Goal: Transaction & Acquisition: Purchase product/service

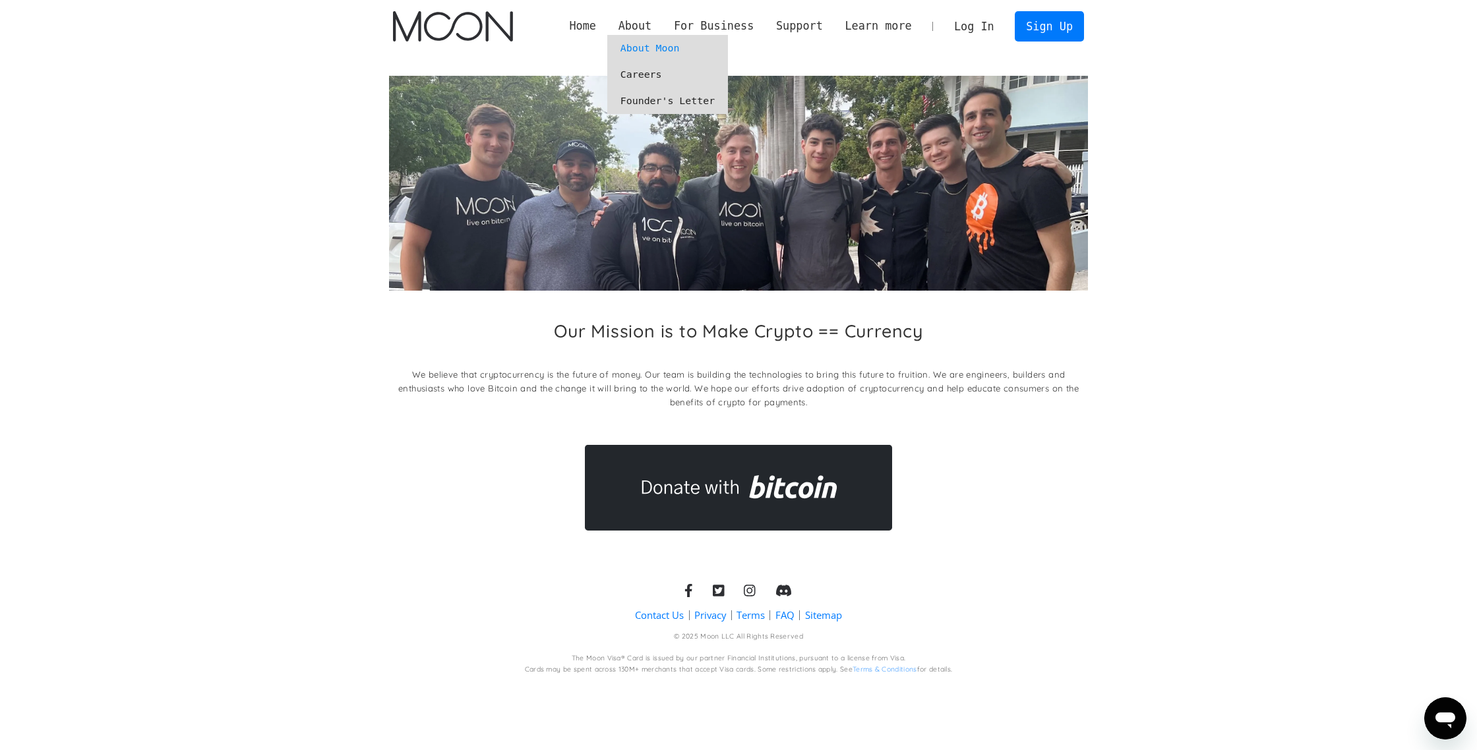
click at [649, 100] on link "Founder's Letter" at bounding box center [667, 101] width 121 height 26
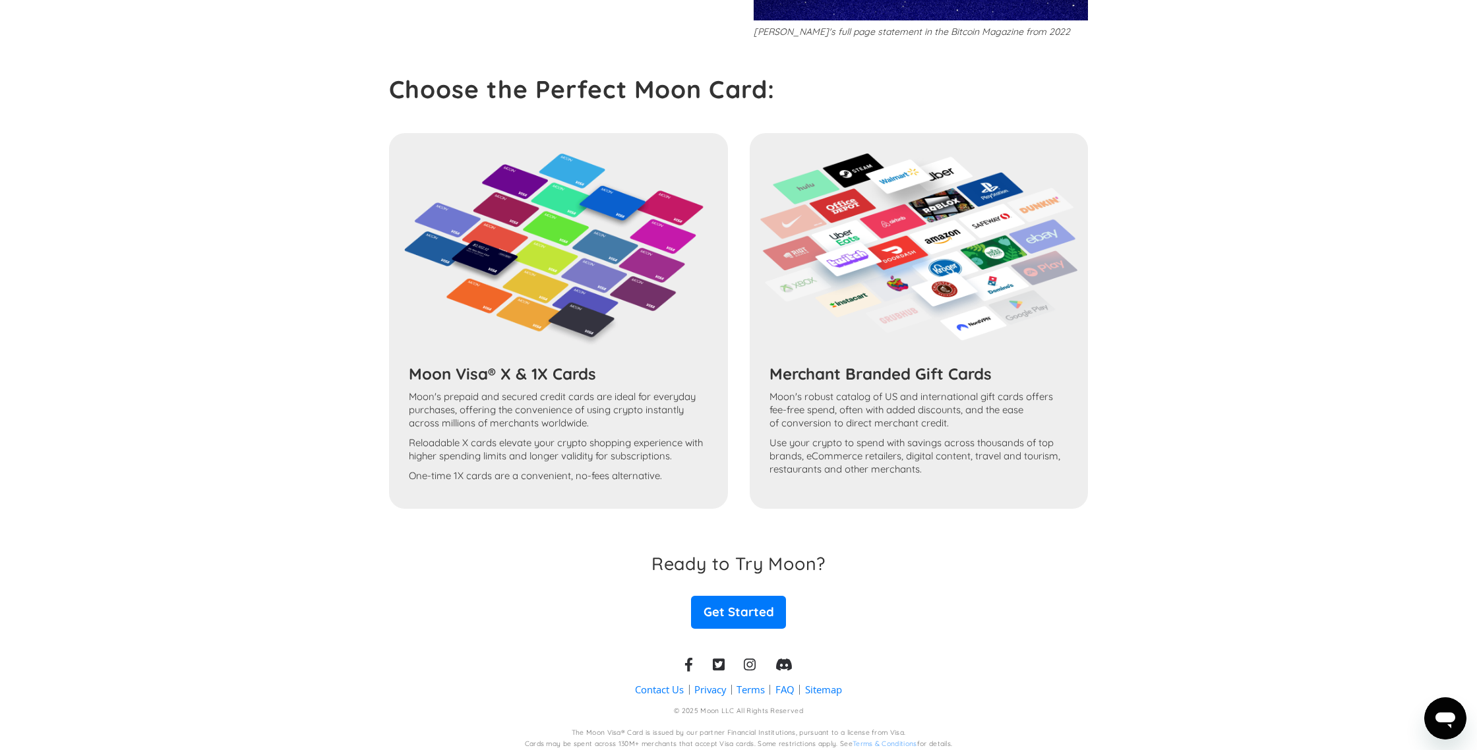
scroll to position [531, 0]
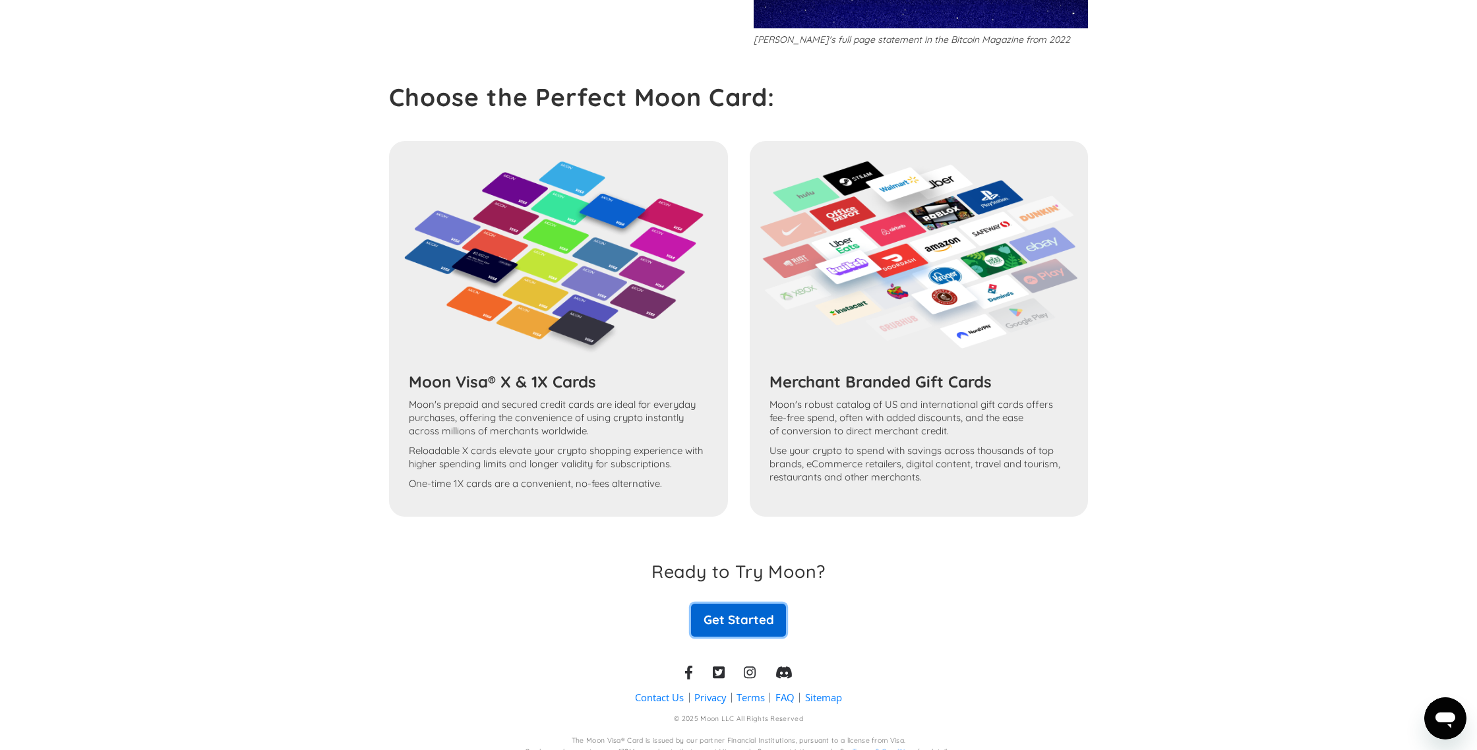
click at [734, 610] on link "Get Started" at bounding box center [738, 620] width 95 height 33
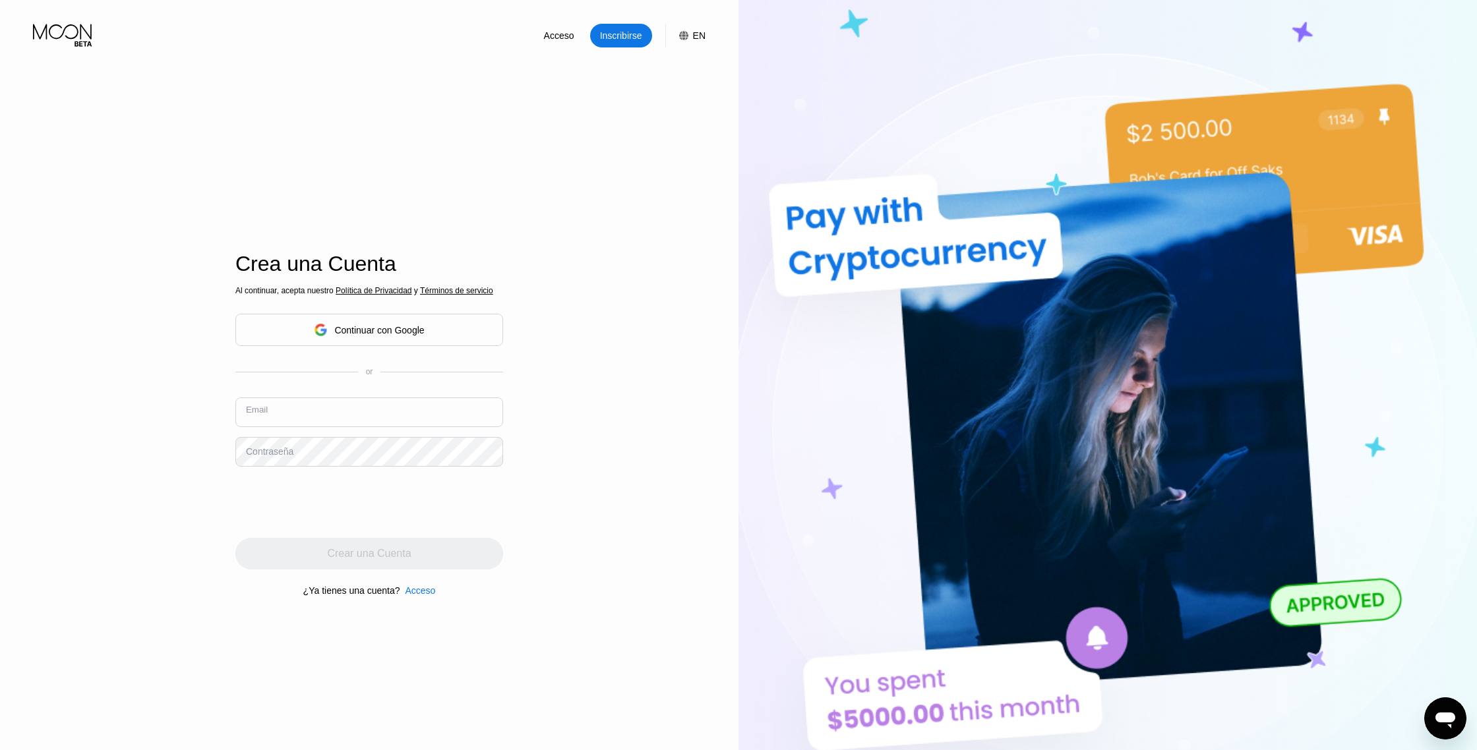
click at [379, 413] on input "text" at bounding box center [369, 412] width 268 height 30
click at [426, 419] on input "text" at bounding box center [369, 412] width 268 height 30
click at [424, 595] on div "Acceso" at bounding box center [420, 590] width 30 height 11
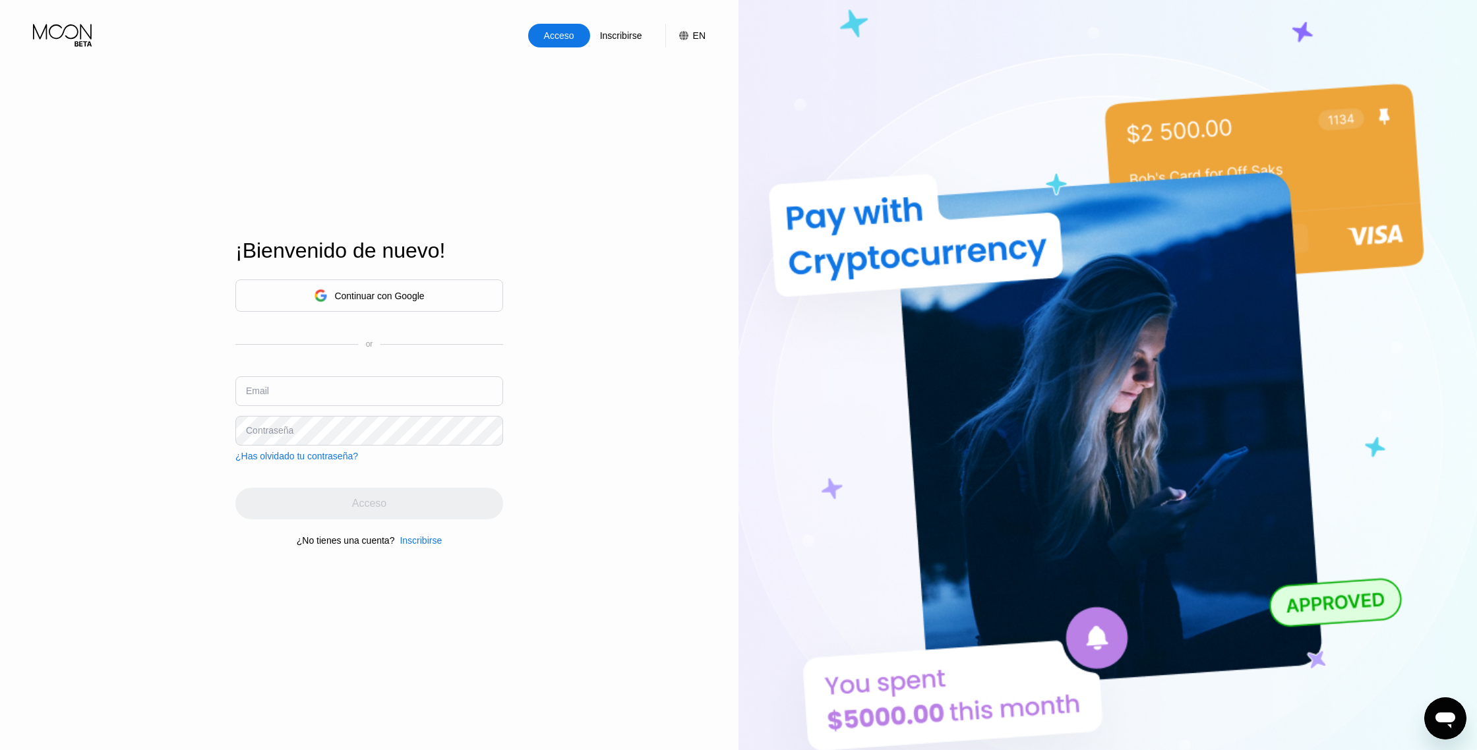
click at [414, 399] on input "text" at bounding box center [369, 391] width 268 height 30
type input "miromad@hotmail.com"
click at [337, 456] on div "¿Has olvidado tu contraseña?" at bounding box center [296, 456] width 123 height 11
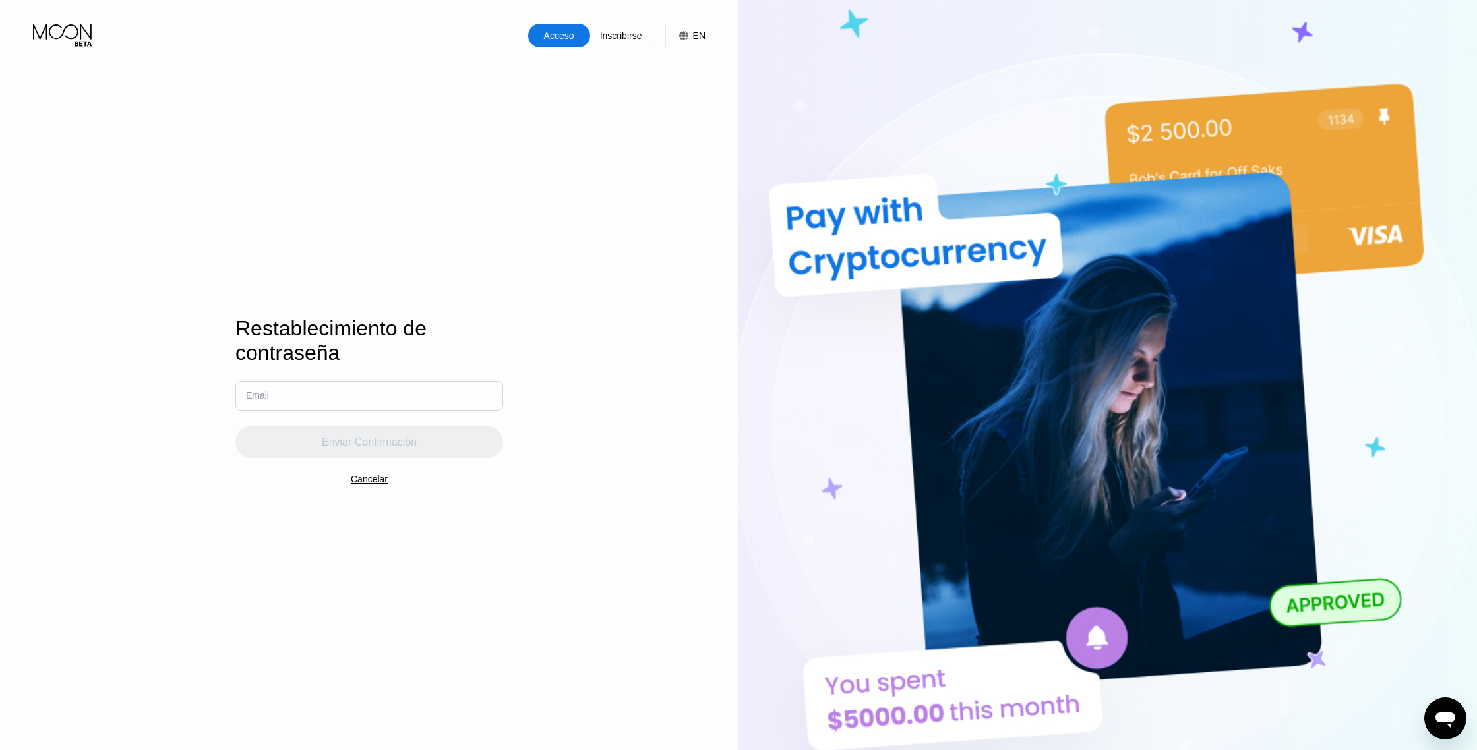
click at [338, 404] on input "text" at bounding box center [369, 396] width 268 height 30
type input "miromad@hotmail.com"
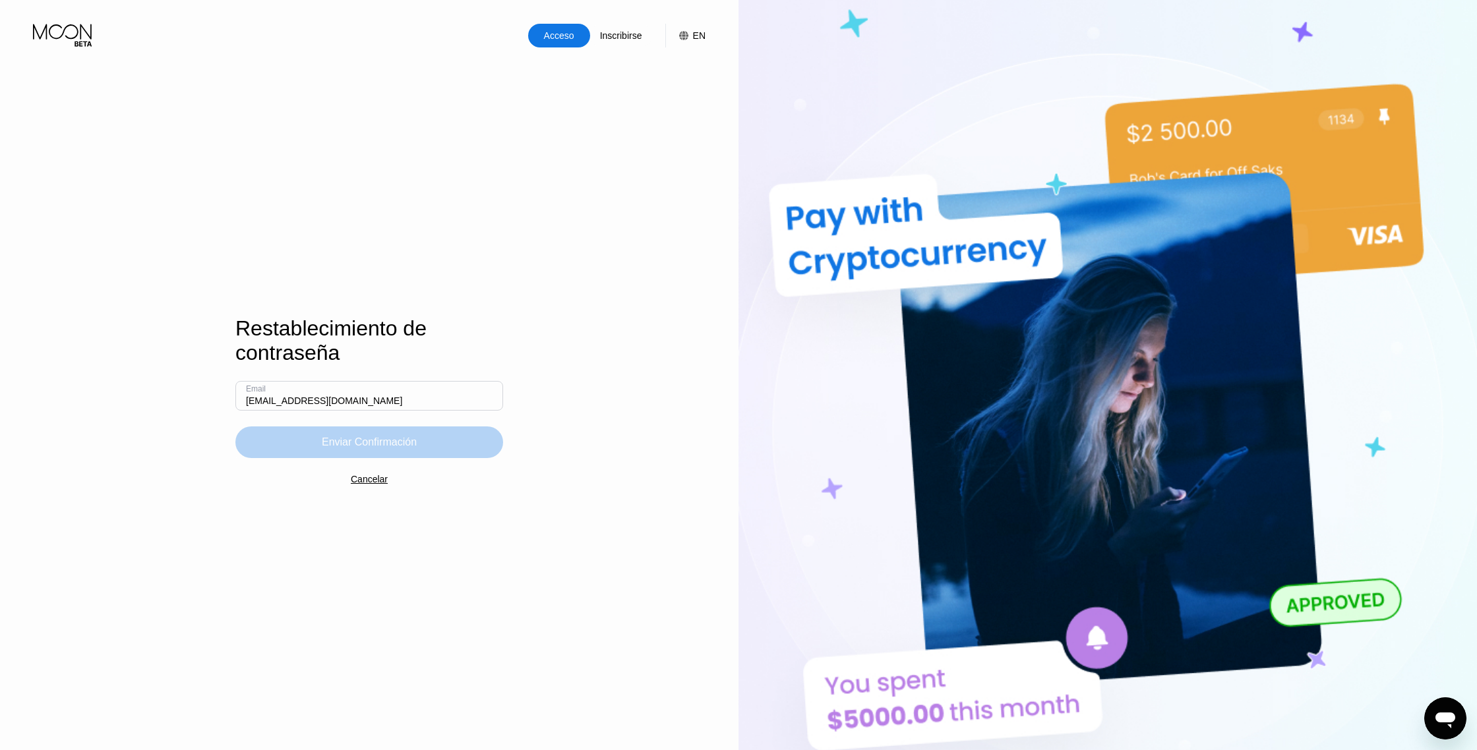
click at [332, 436] on div "Enviar Confirmación" at bounding box center [369, 442] width 95 height 13
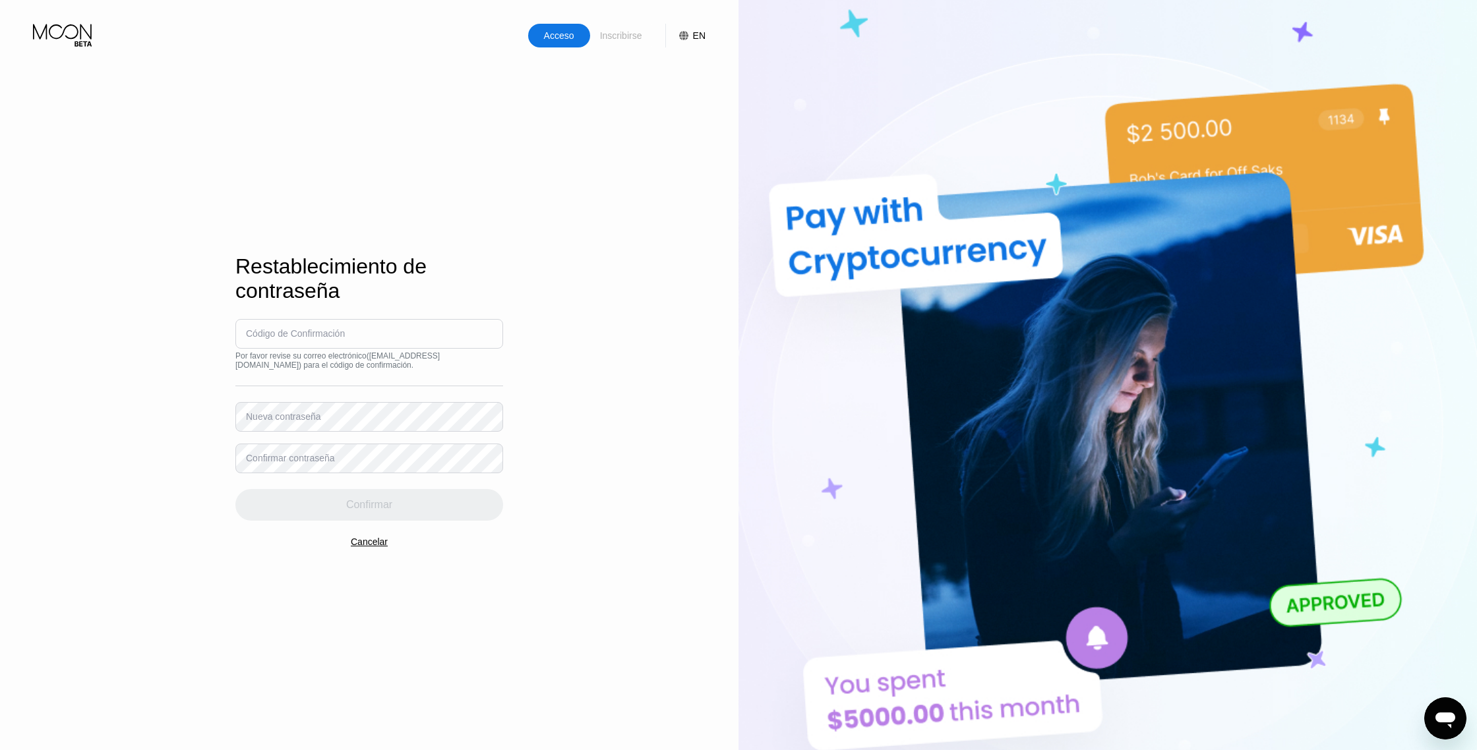
click at [610, 36] on div "Inscribirse" at bounding box center [621, 35] width 45 height 13
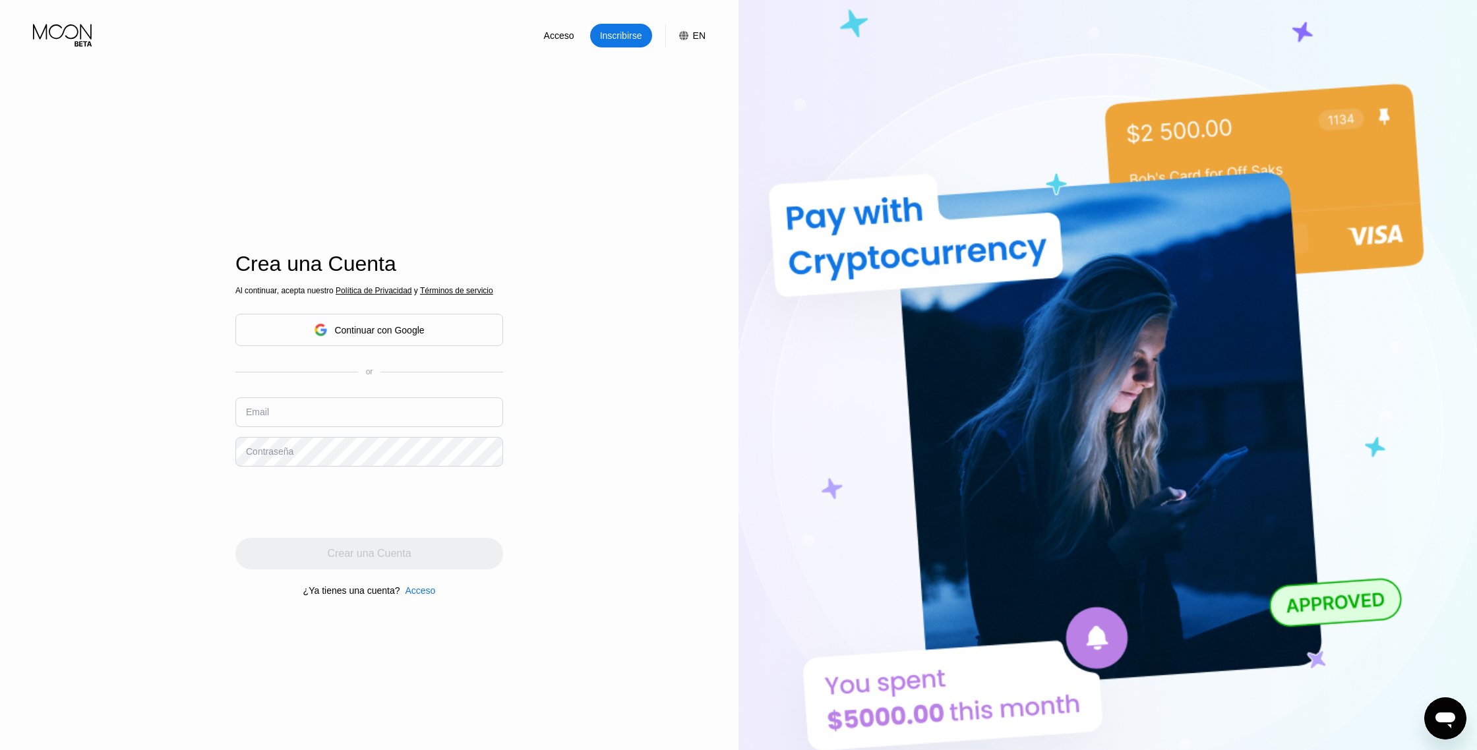
click at [379, 411] on input "text" at bounding box center [369, 412] width 268 height 30
type input "[EMAIL_ADDRESS][DOMAIN_NAME]"
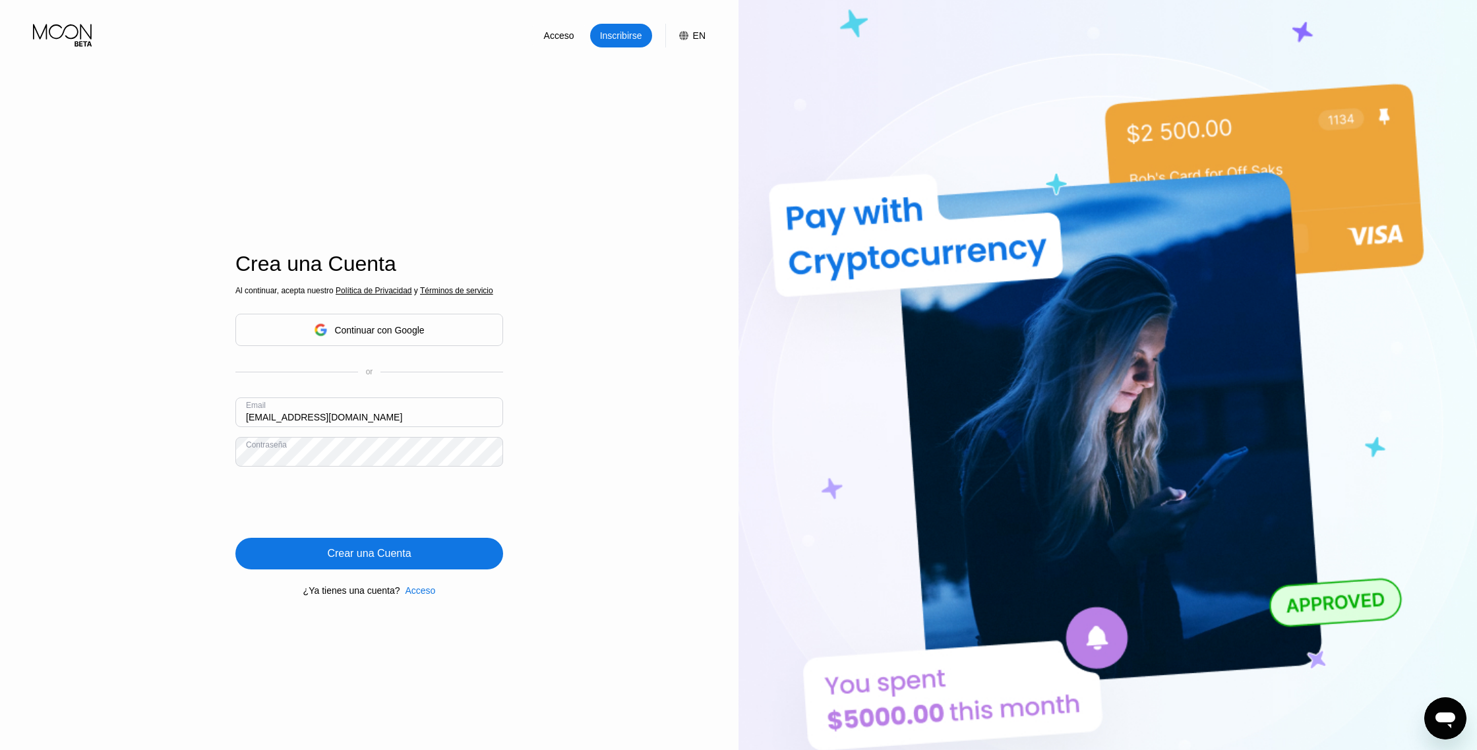
click at [375, 560] on div "Crear una Cuenta" at bounding box center [369, 553] width 84 height 13
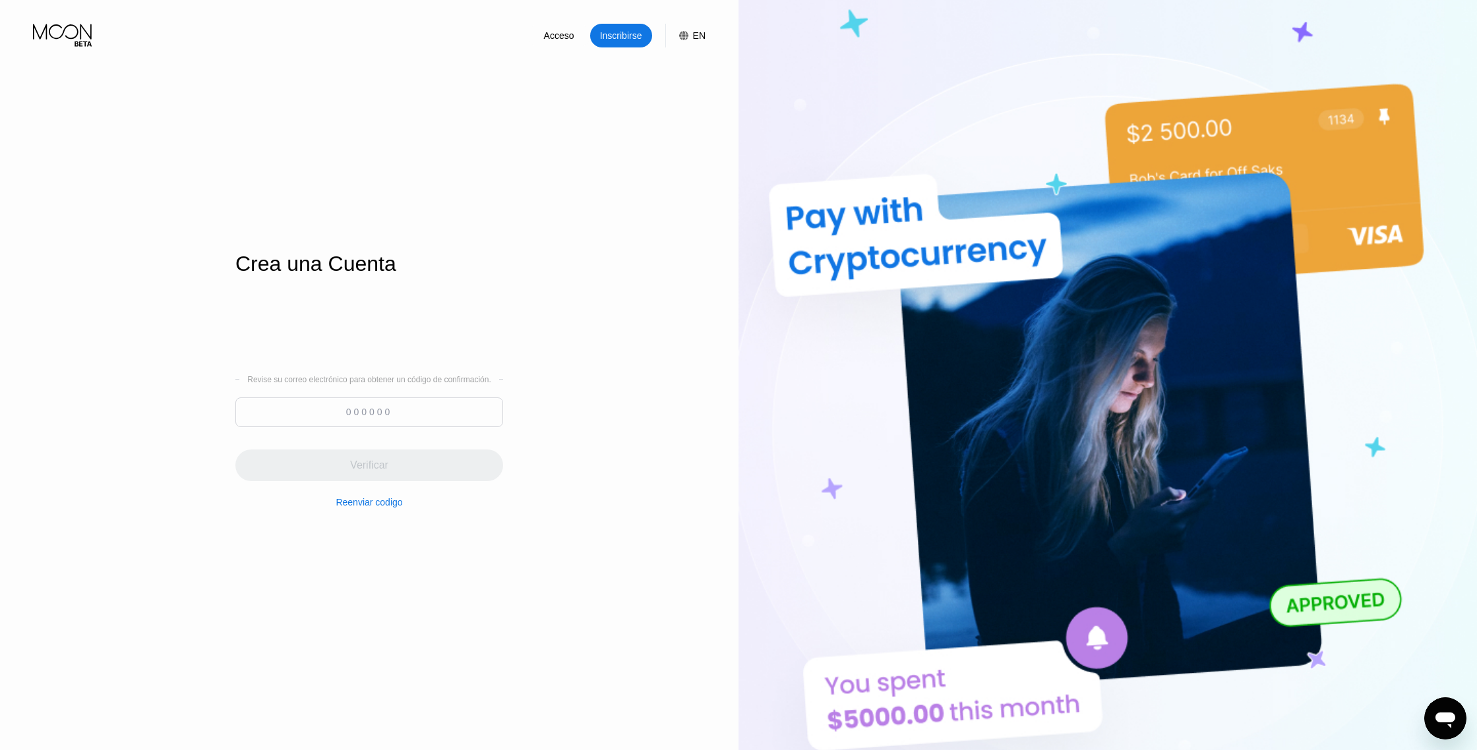
click at [410, 418] on input at bounding box center [369, 412] width 268 height 30
paste input "705026"
type input "705026"
click at [376, 471] on div "Verificar" at bounding box center [369, 465] width 38 height 13
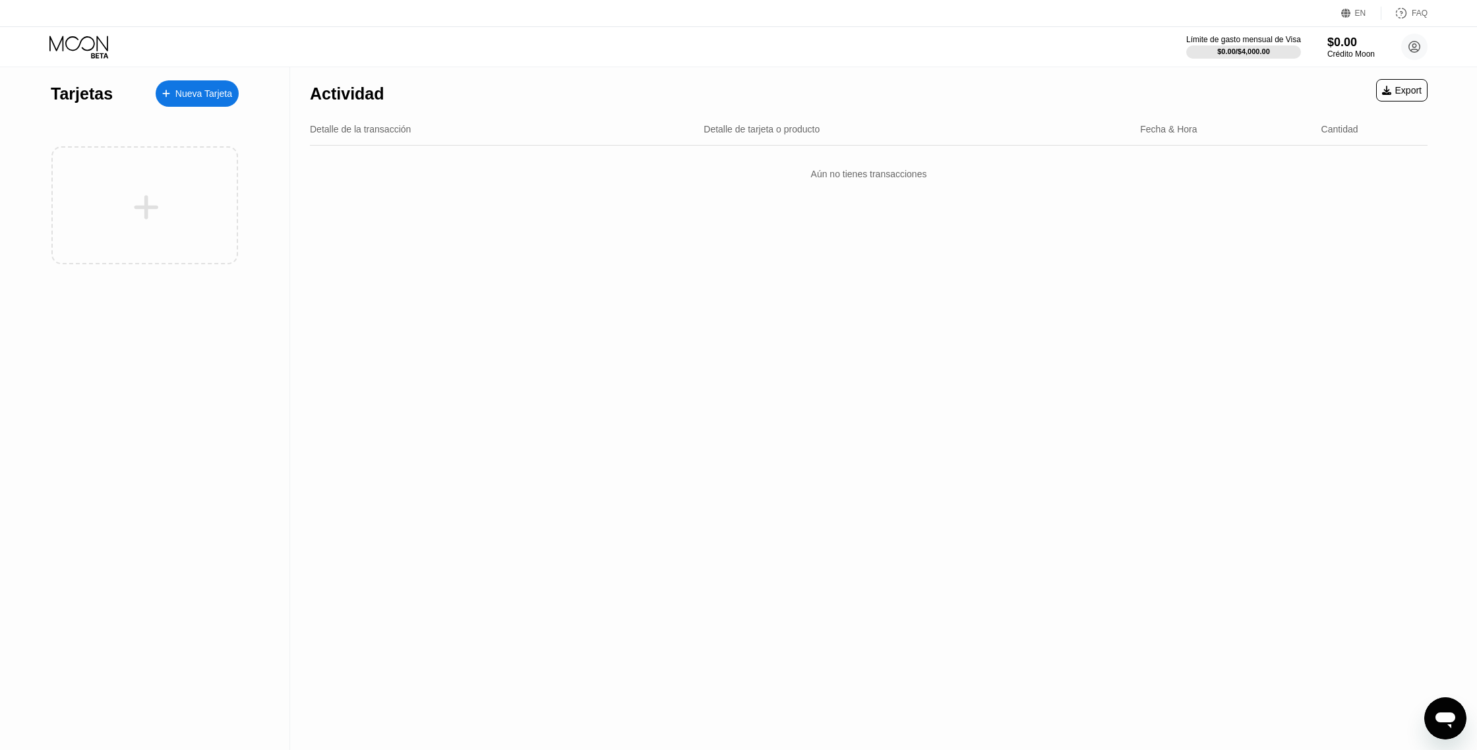
click at [1172, 182] on div "Aún no tienes transacciones" at bounding box center [868, 174] width 1117 height 37
click at [219, 93] on div "Nueva Tarjeta" at bounding box center [203, 93] width 57 height 11
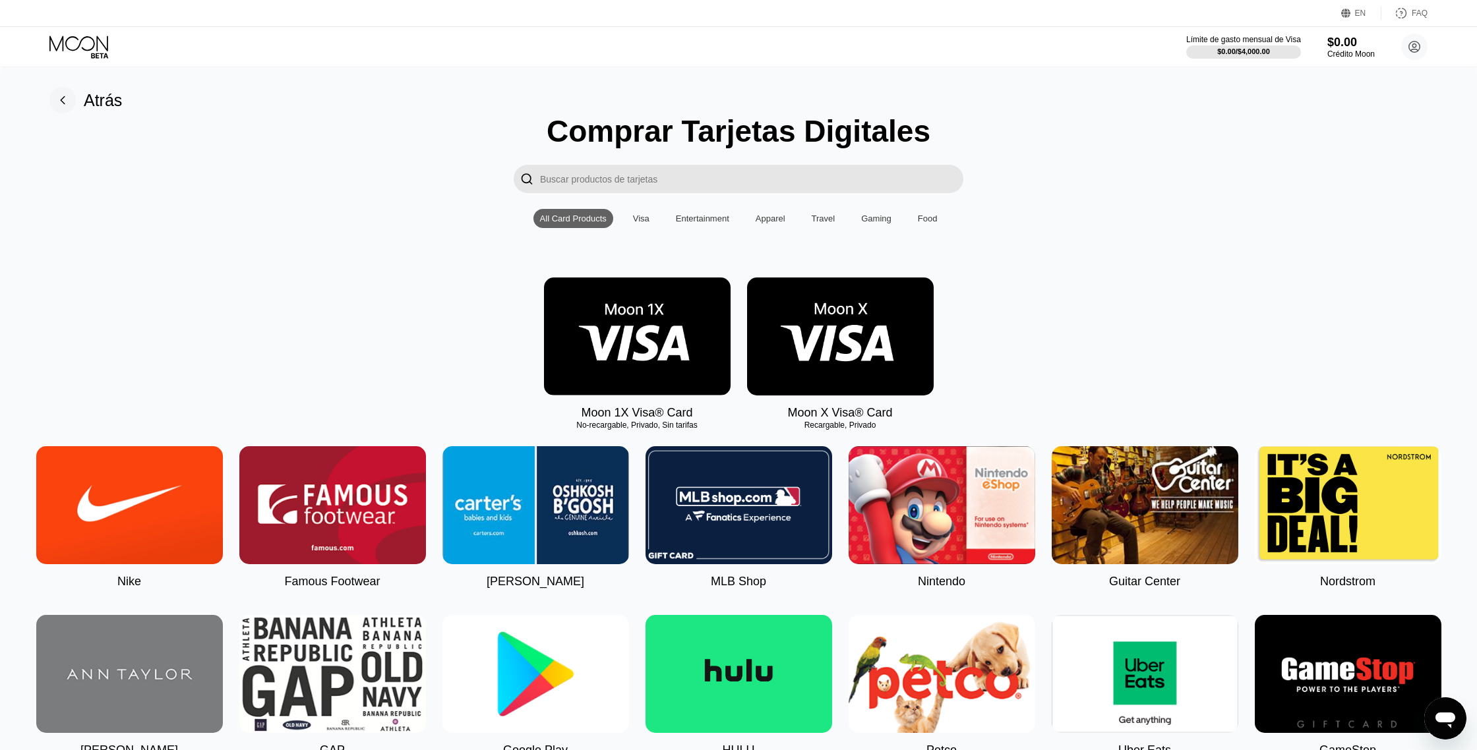
click at [810, 310] on img at bounding box center [840, 337] width 187 height 118
click at [652, 306] on img at bounding box center [637, 337] width 187 height 118
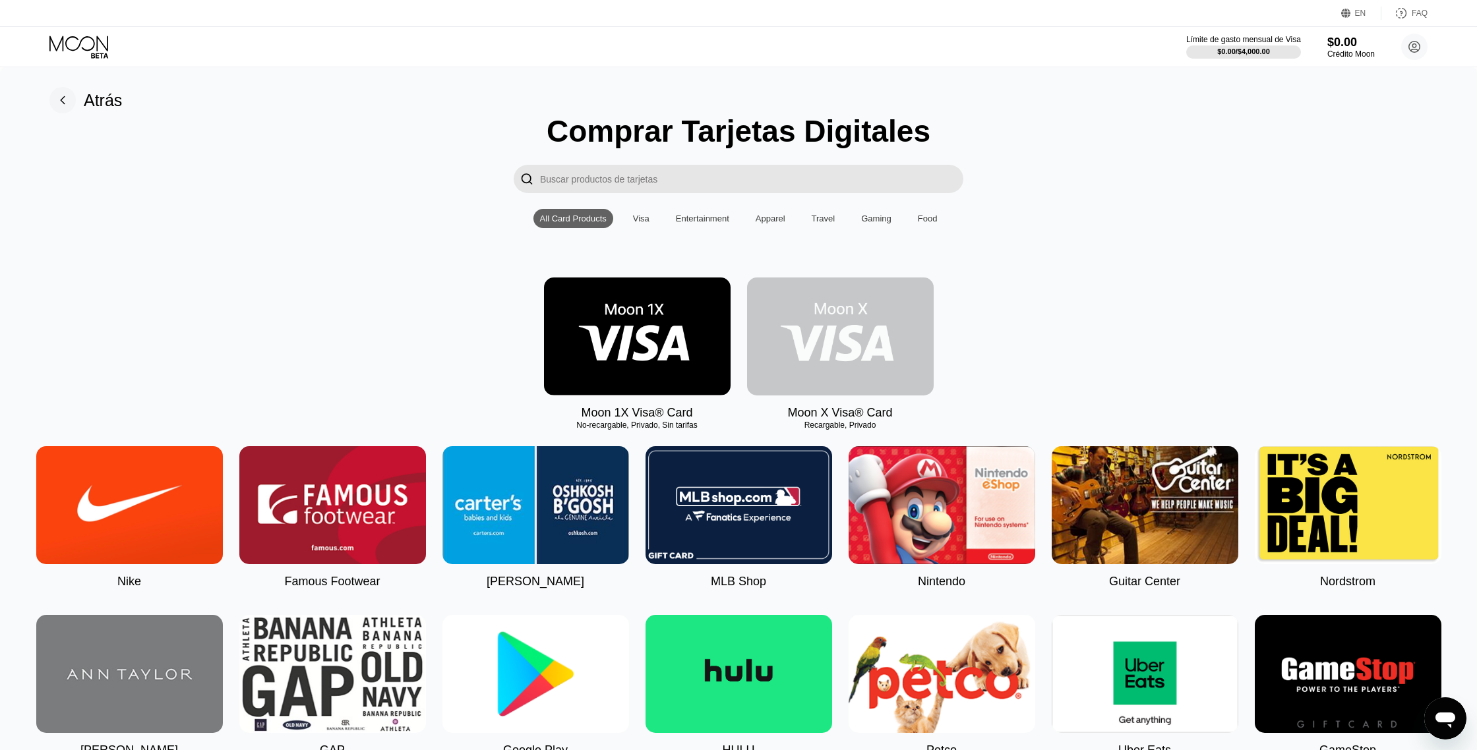
click at [842, 369] on img at bounding box center [840, 337] width 187 height 118
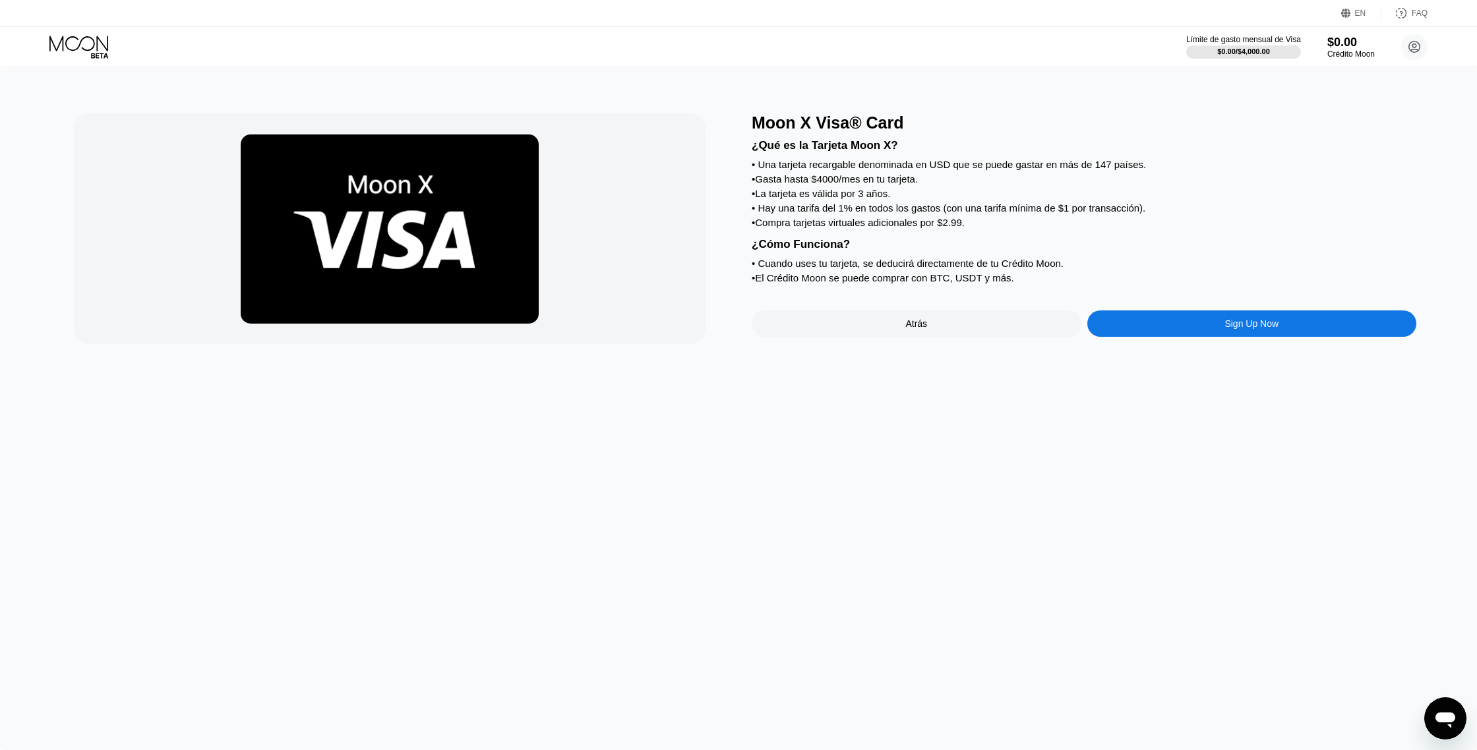
click at [1241, 329] on div "Sign Up Now" at bounding box center [1251, 323] width 54 height 11
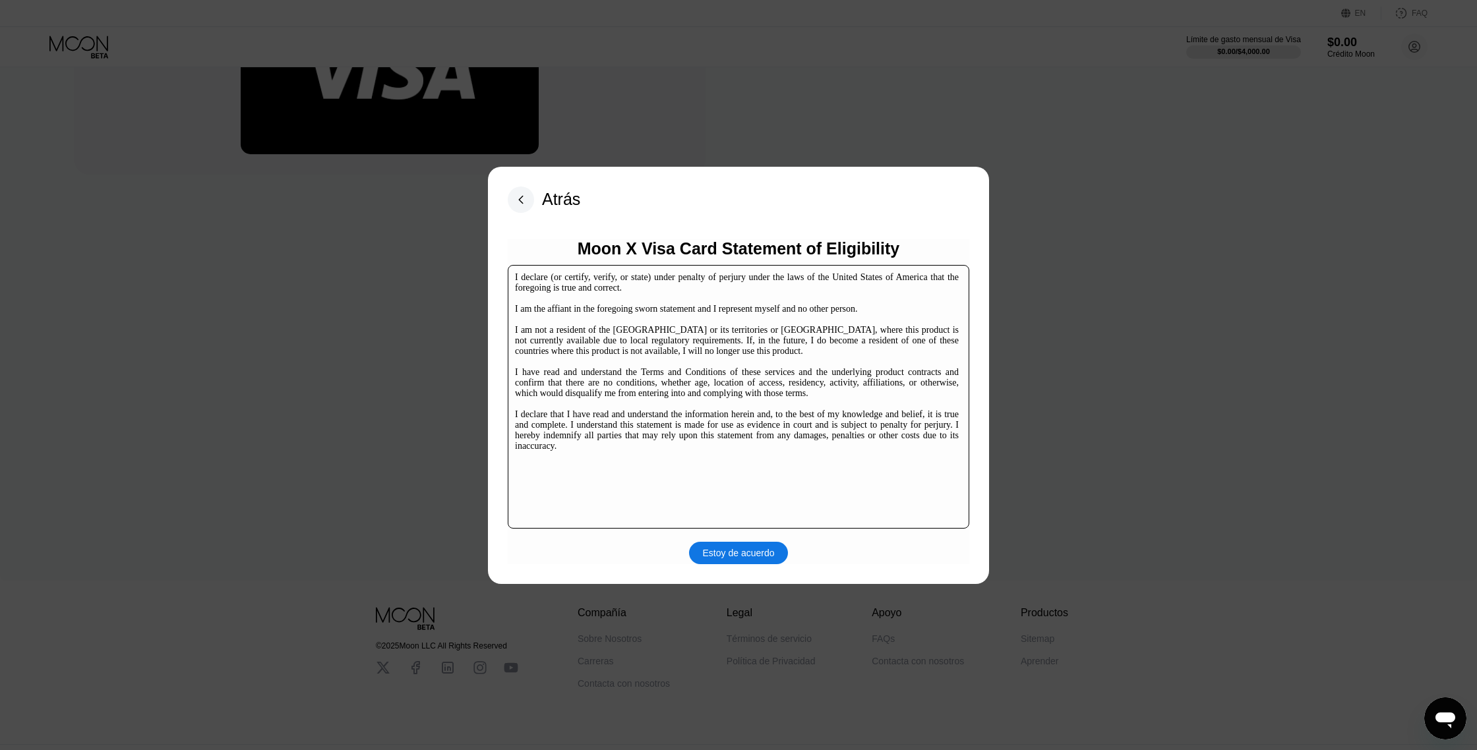
scroll to position [194, 0]
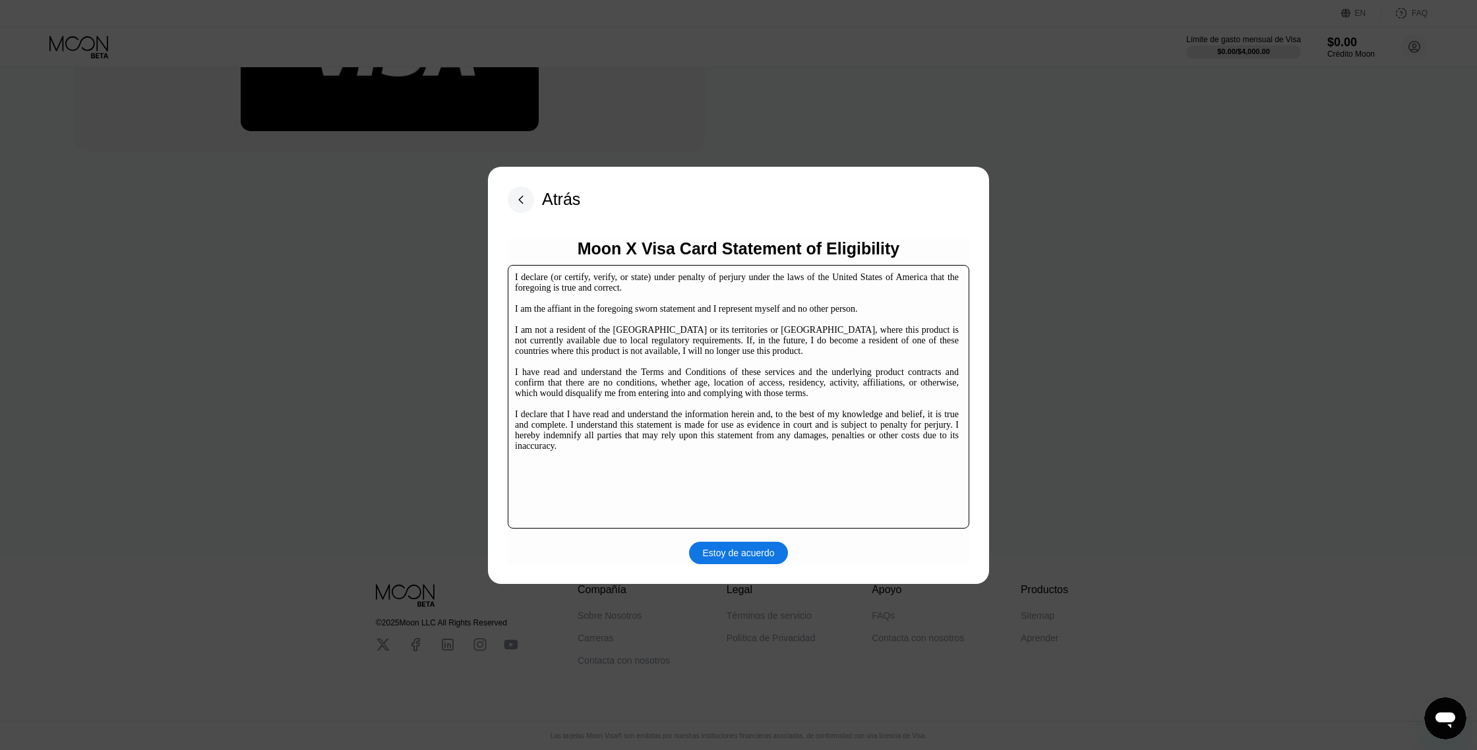
click at [746, 548] on div "Estoy de acuerdo" at bounding box center [739, 553] width 72 height 12
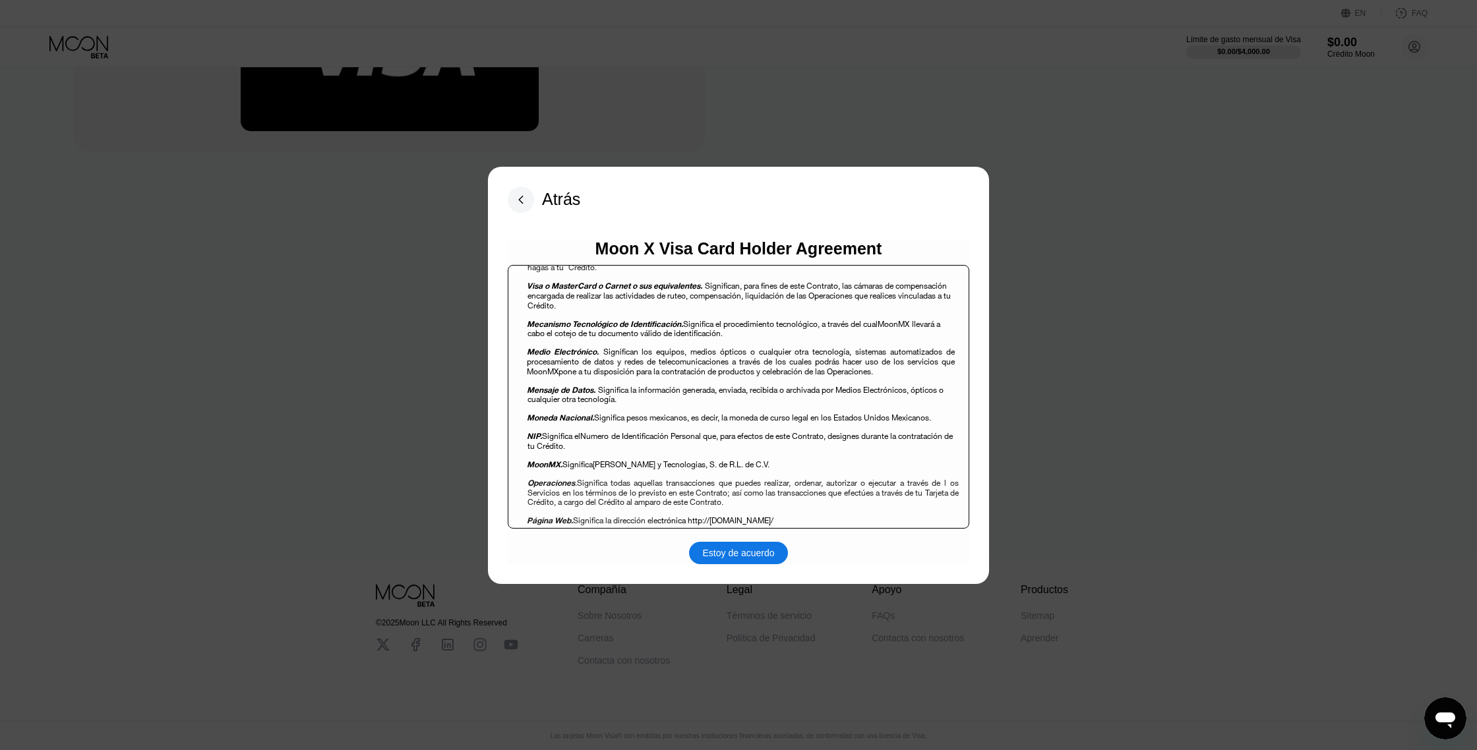
scroll to position [1121, 0]
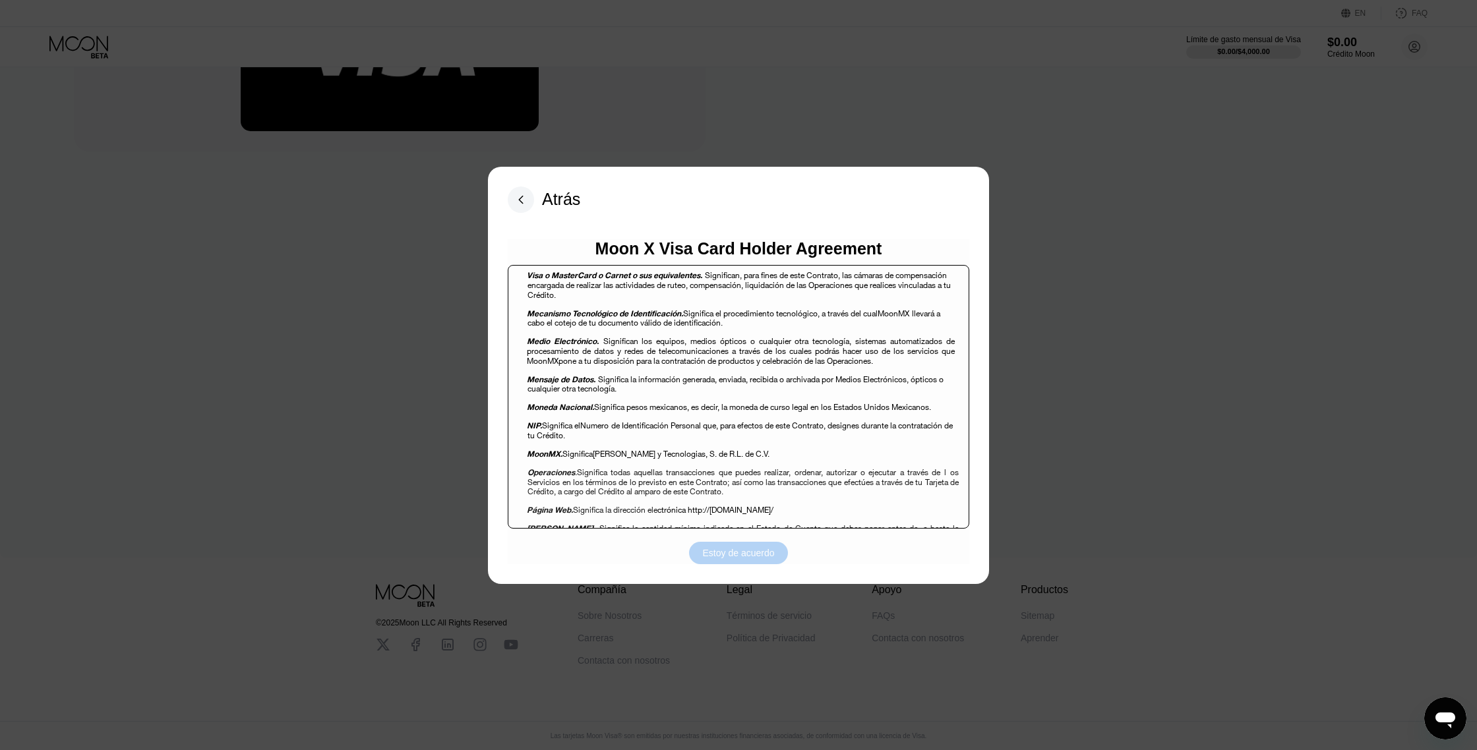
click at [739, 549] on div "Estoy de acuerdo" at bounding box center [739, 553] width 72 height 12
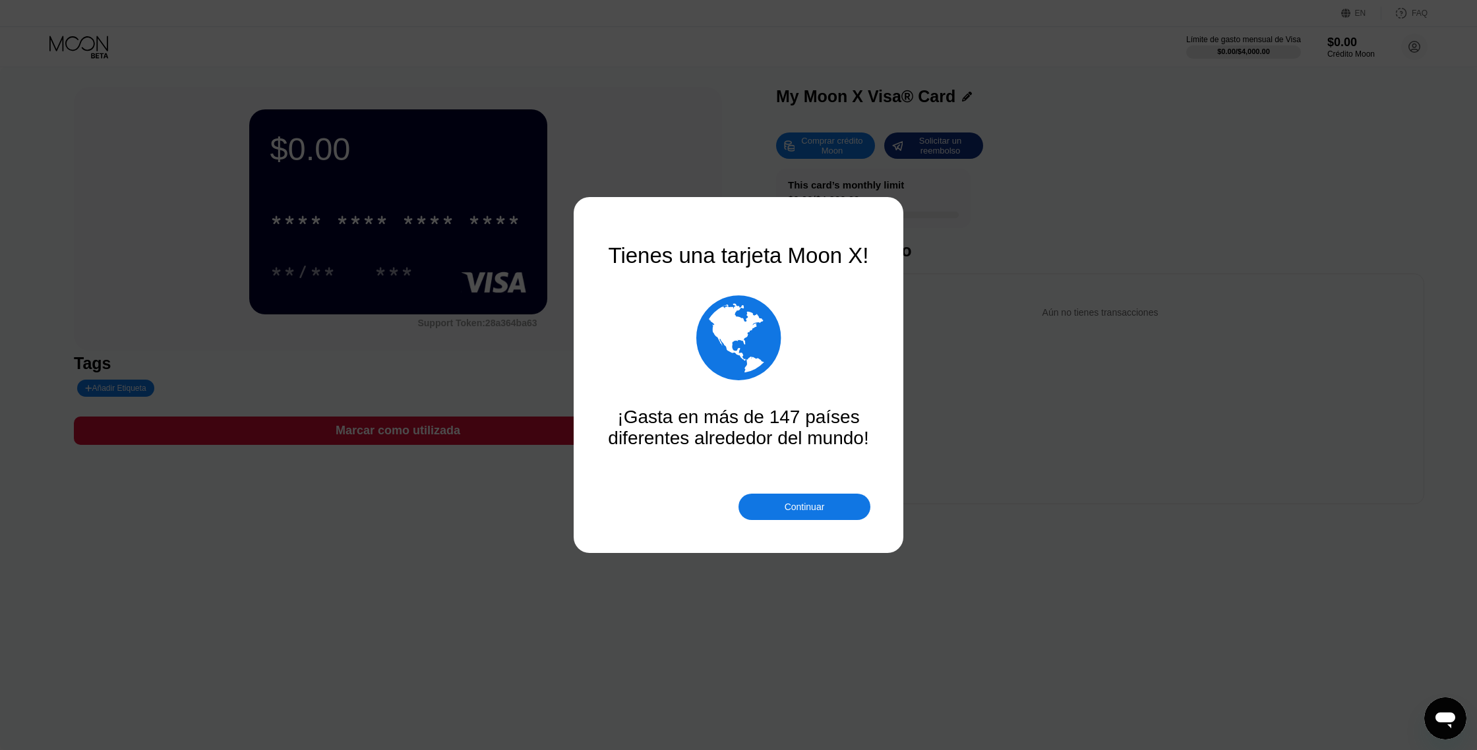
click at [787, 509] on div "Continuar" at bounding box center [804, 507] width 40 height 11
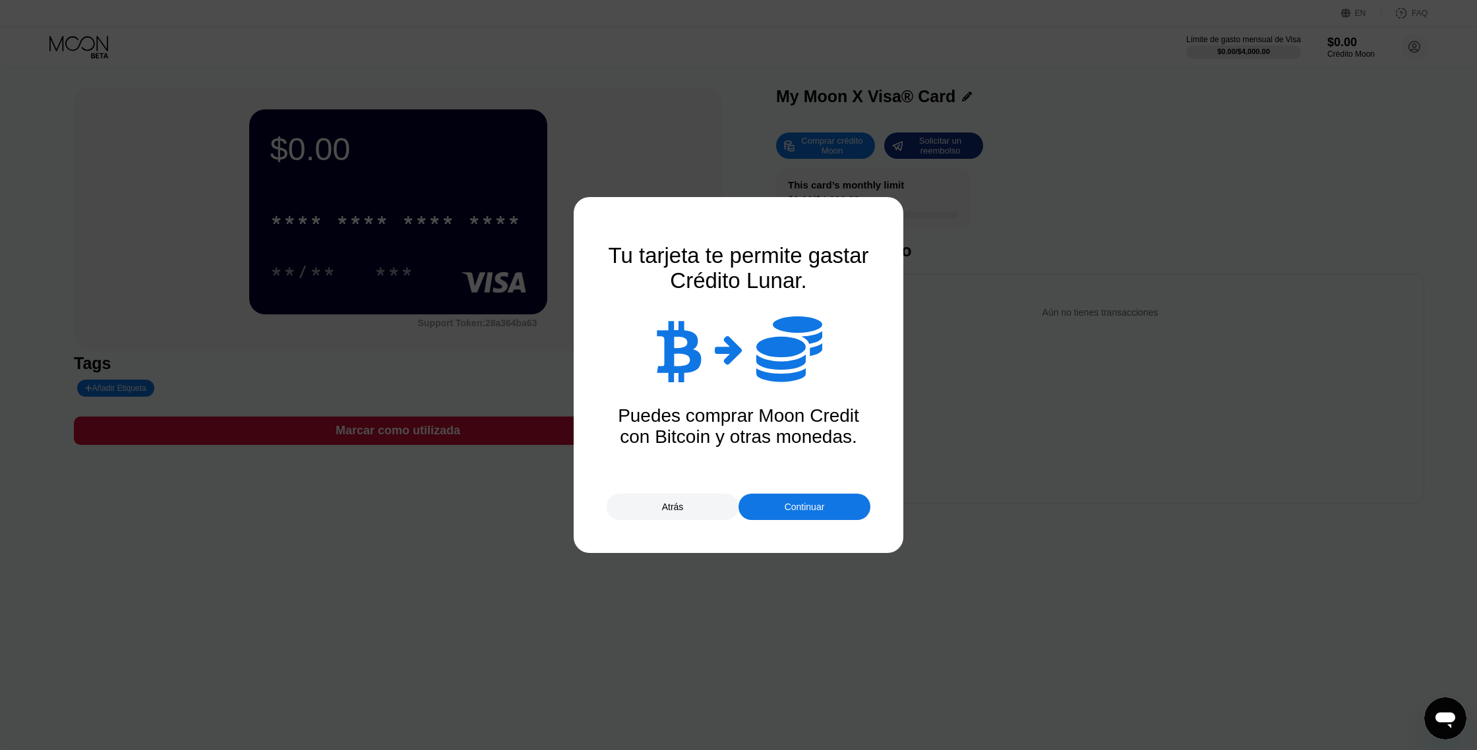
click at [787, 509] on div "Continuar" at bounding box center [804, 507] width 40 height 11
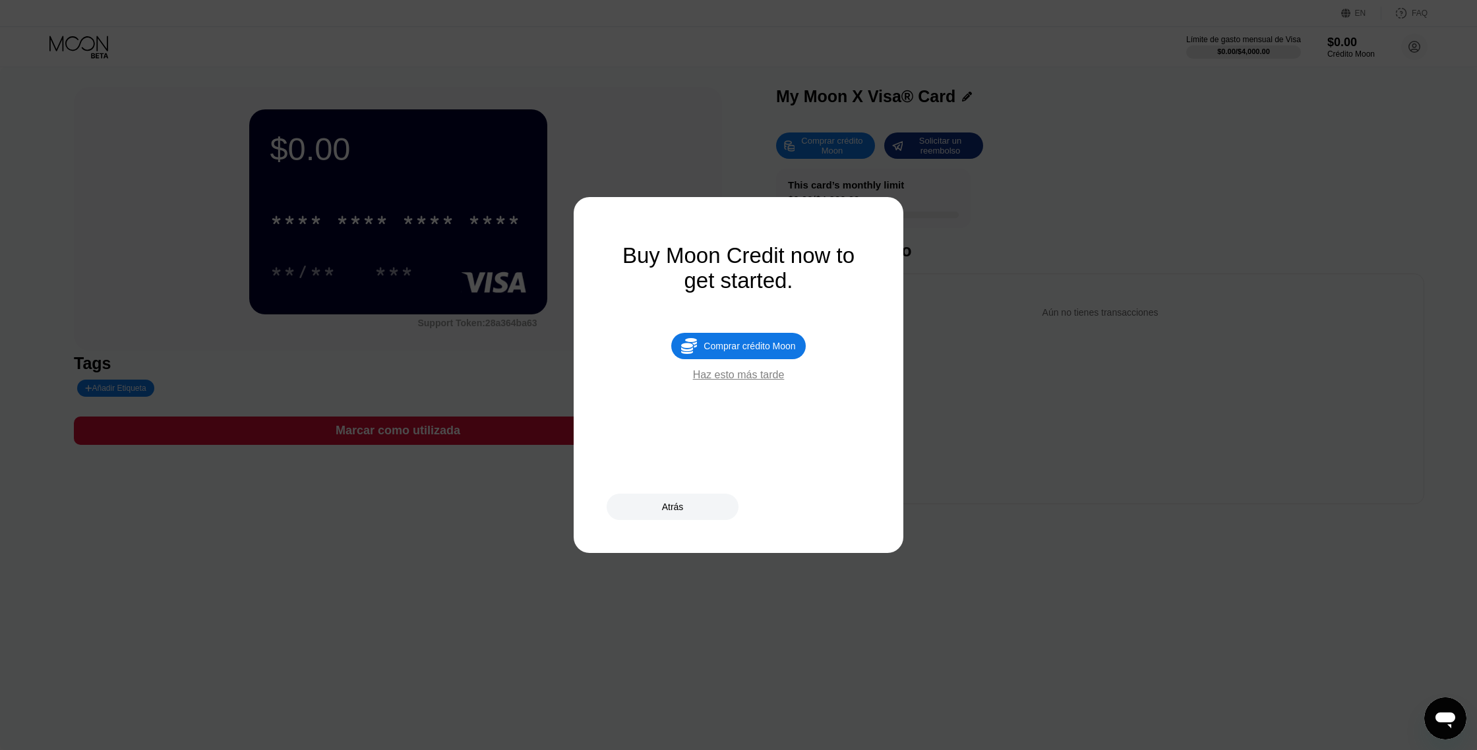
click at [733, 353] on div " Comprar crédito Moon" at bounding box center [738, 346] width 134 height 26
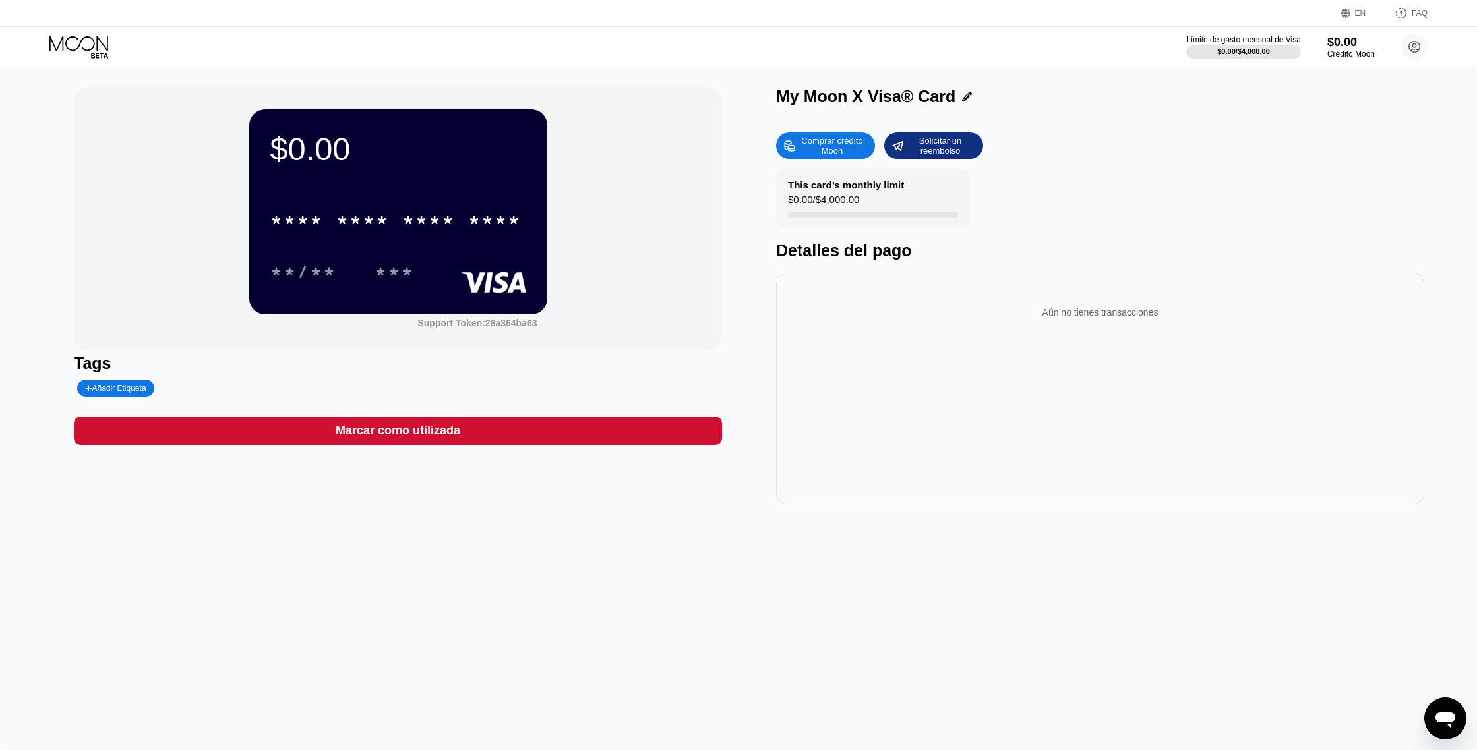
type input "0"
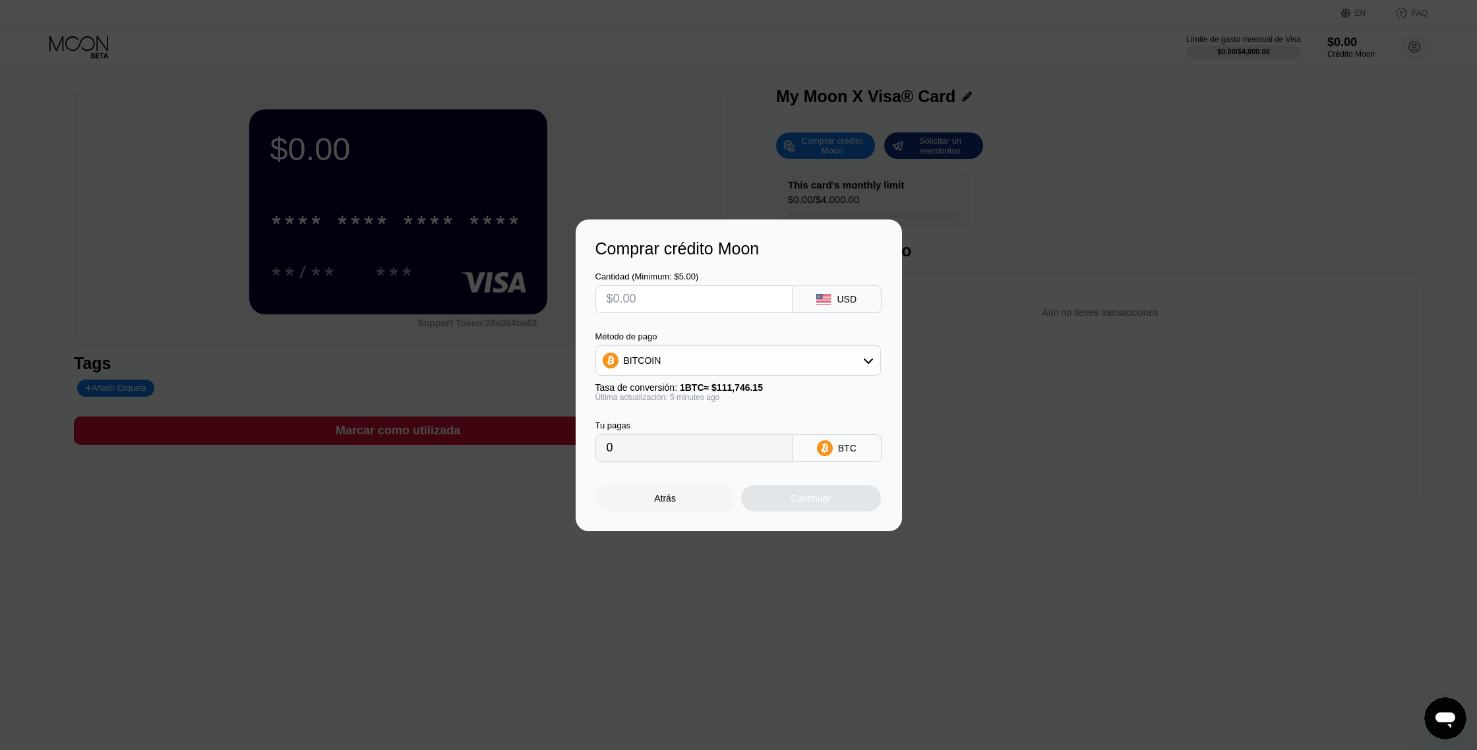
click at [701, 452] on input "0" at bounding box center [693, 448] width 175 height 26
click at [683, 302] on input "text" at bounding box center [693, 299] width 175 height 26
type input "$1"
type input "0.00000896"
type input "$10"
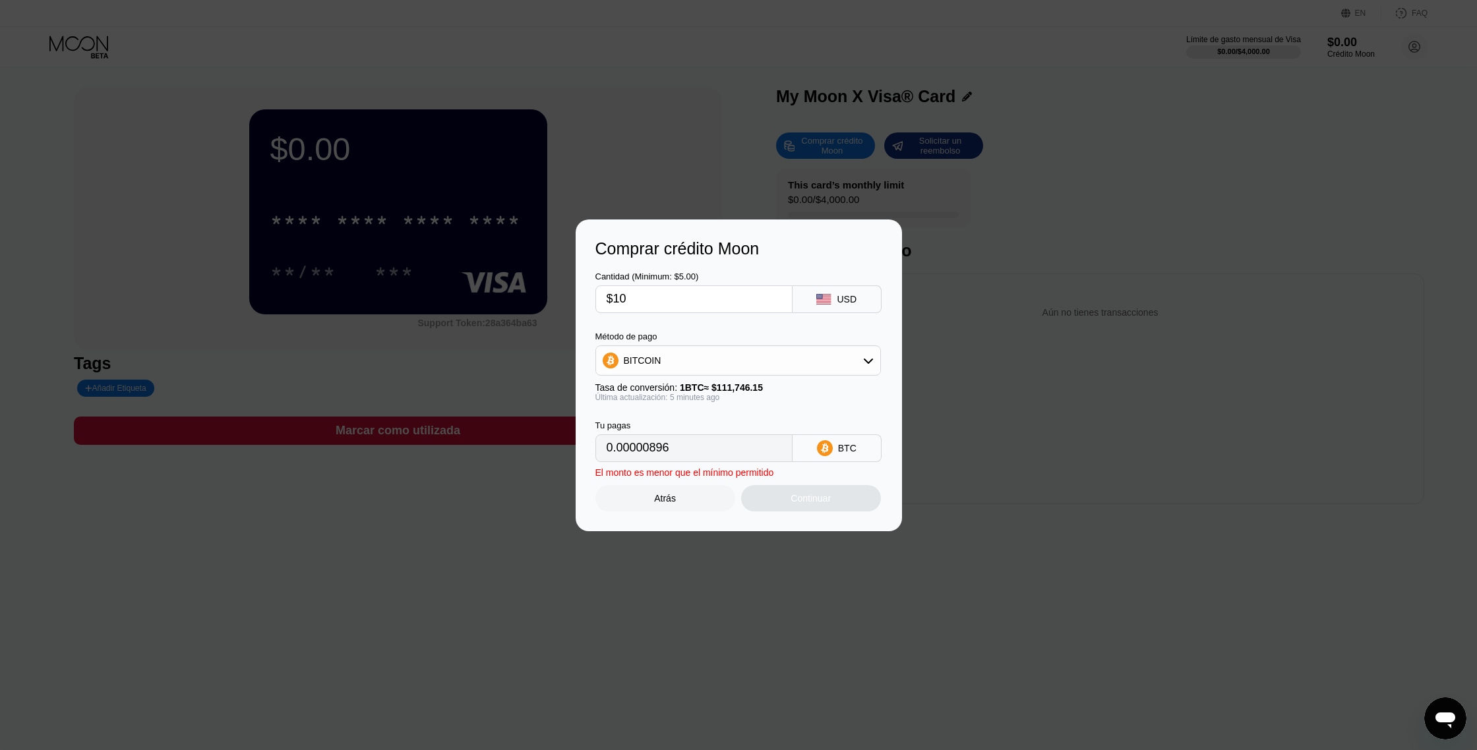
type input "0.00008951"
type input "$100"
type input "0.00089501"
type input "$100"
click at [817, 500] on div "Continuar" at bounding box center [810, 498] width 40 height 11
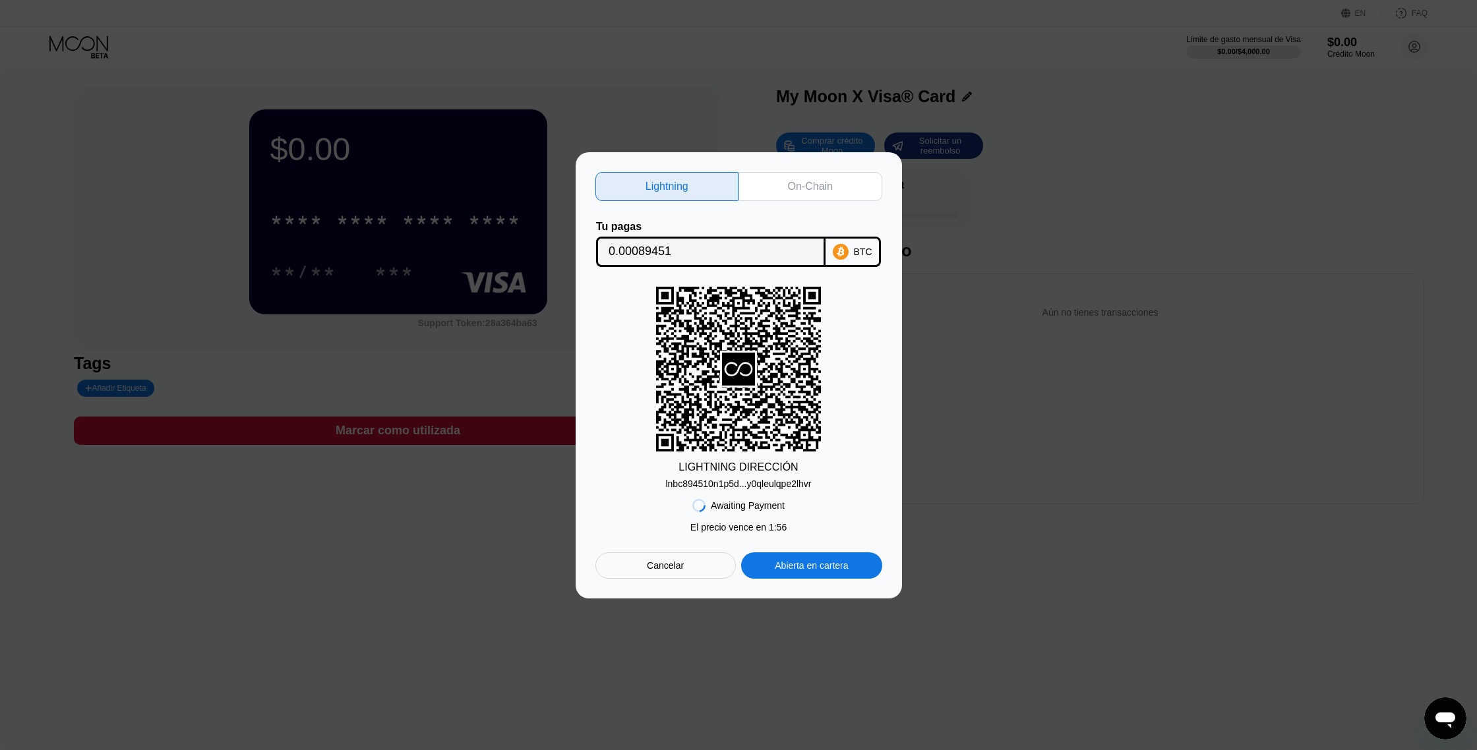
click at [771, 483] on div "lnbc894510n1p5d...y0qleulqpe2lhvr" at bounding box center [738, 484] width 146 height 11
copy div "y0qleulqpe2lhvr"
click at [822, 494] on div "Awaiting Payment El precio vence en 1 : 52 Cancelar Abierta en cartera" at bounding box center [738, 534] width 287 height 90
click at [833, 432] on div "LIGHTNING DIRECCIÓN lnbc894510n1p5d...y0qleulqpe2lhvr" at bounding box center [738, 388] width 287 height 202
click at [747, 480] on div "lnbc894510n1p5d...y0qleulqpe2lhvr" at bounding box center [738, 484] width 146 height 11
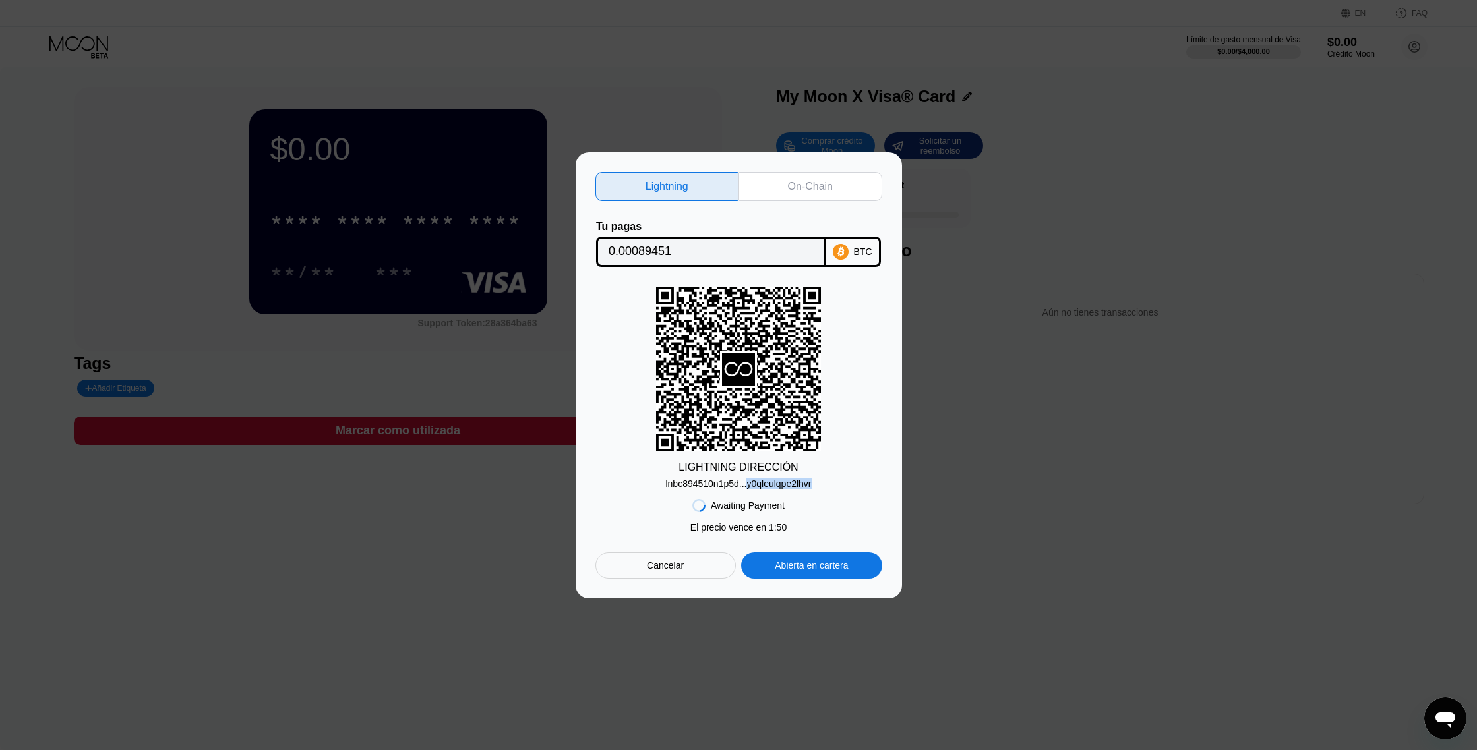
click at [747, 480] on div "lnbc894510n1p5d...y0qleulqpe2lhvr" at bounding box center [738, 484] width 146 height 11
click at [807, 192] on div "On-Chain" at bounding box center [810, 186] width 144 height 29
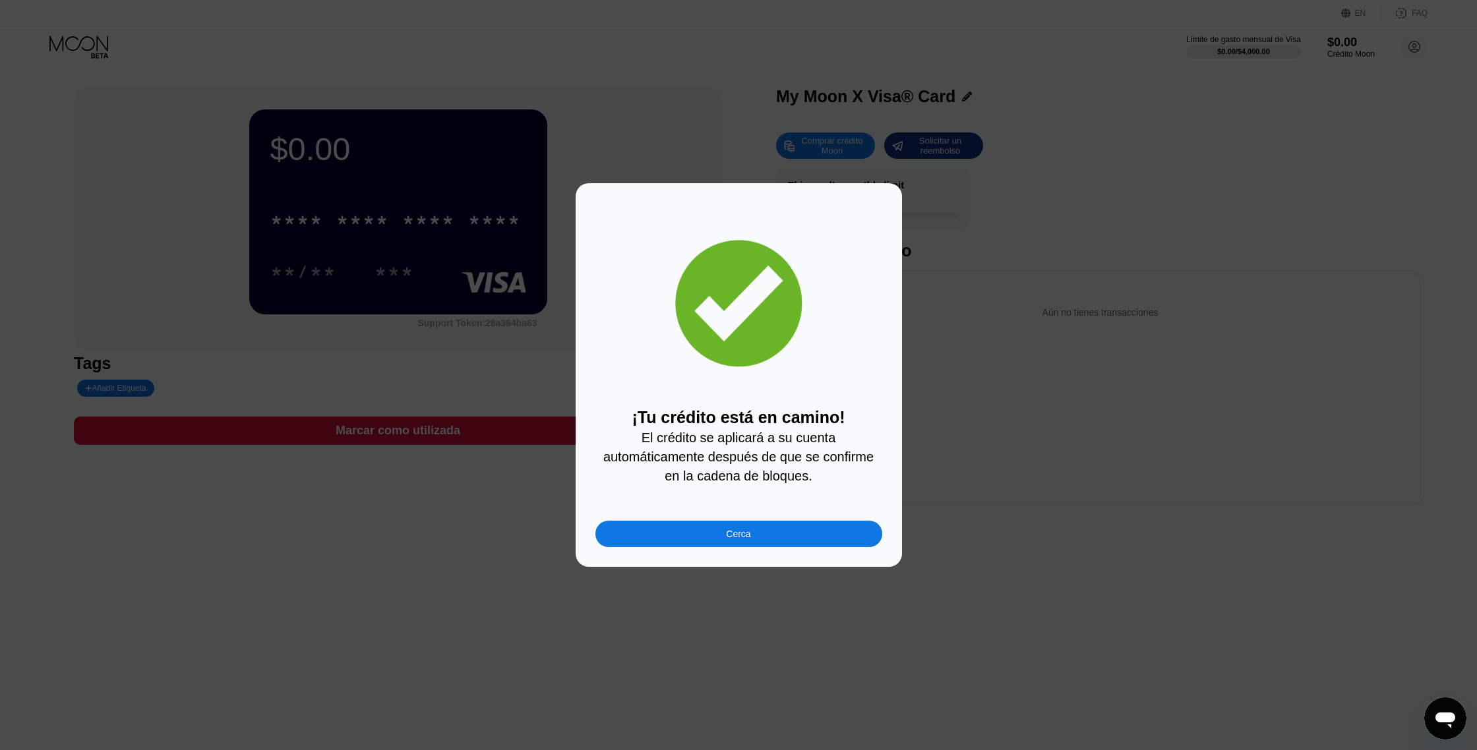
click at [732, 535] on div "Cerca" at bounding box center [738, 534] width 24 height 11
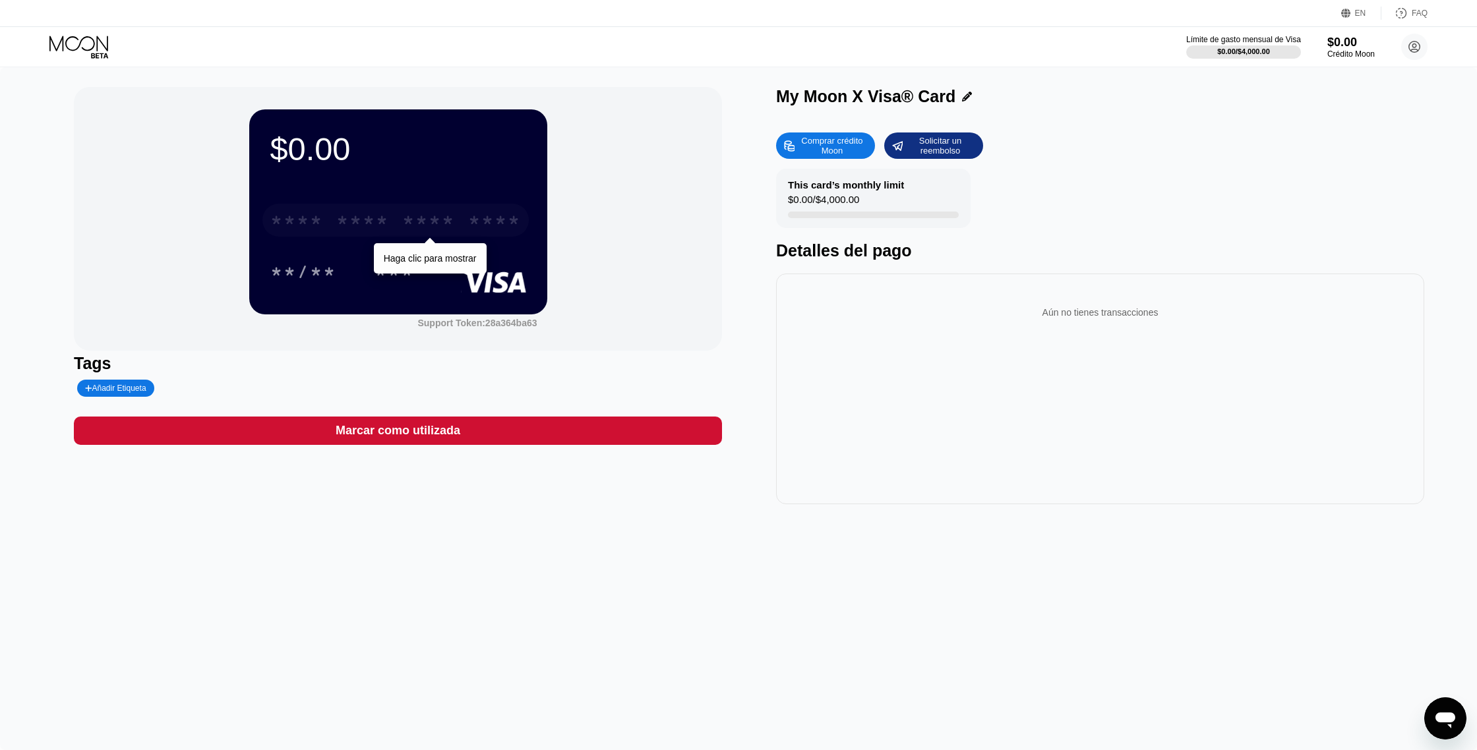
click at [327, 227] on div "* * * * * * * * * * * * ****" at bounding box center [395, 220] width 266 height 33
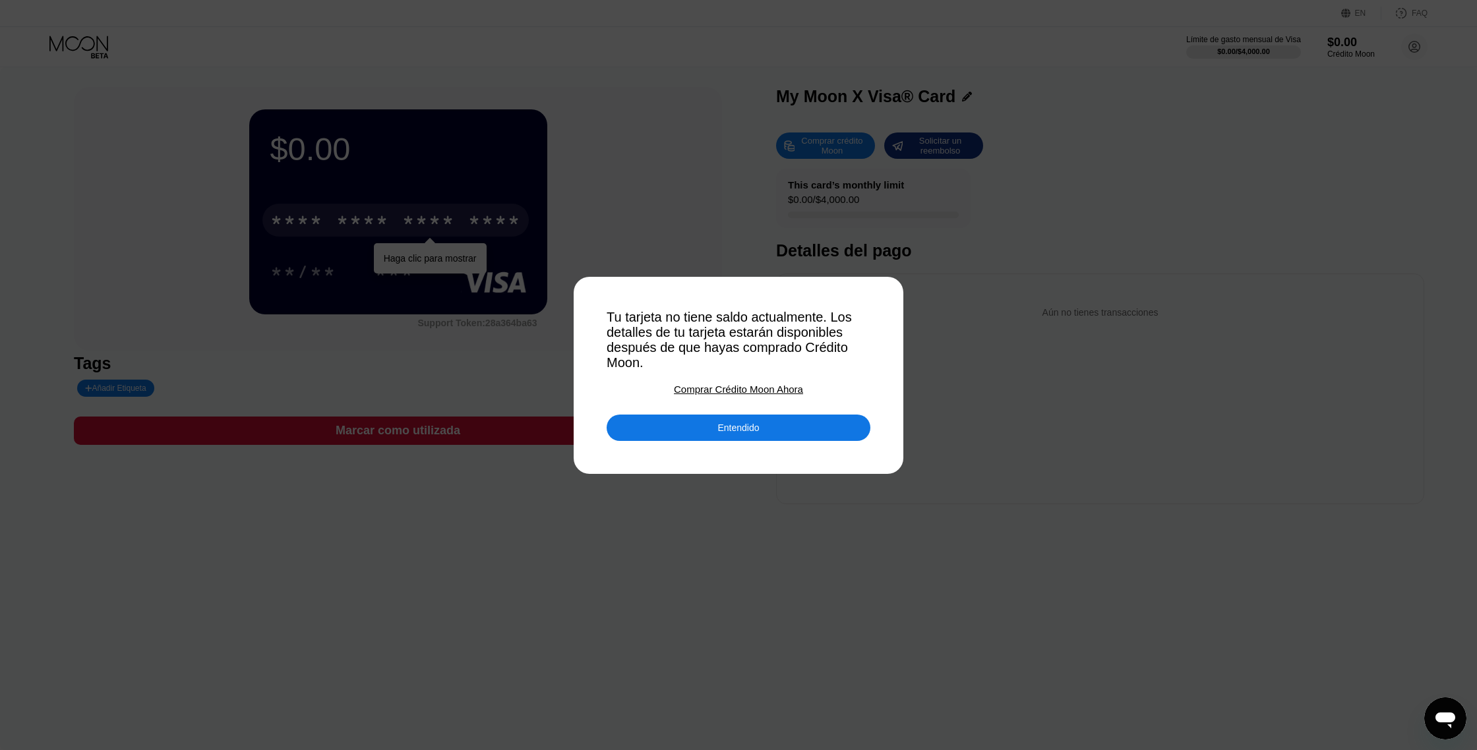
click at [724, 423] on div "Entendido" at bounding box center [738, 428] width 42 height 12
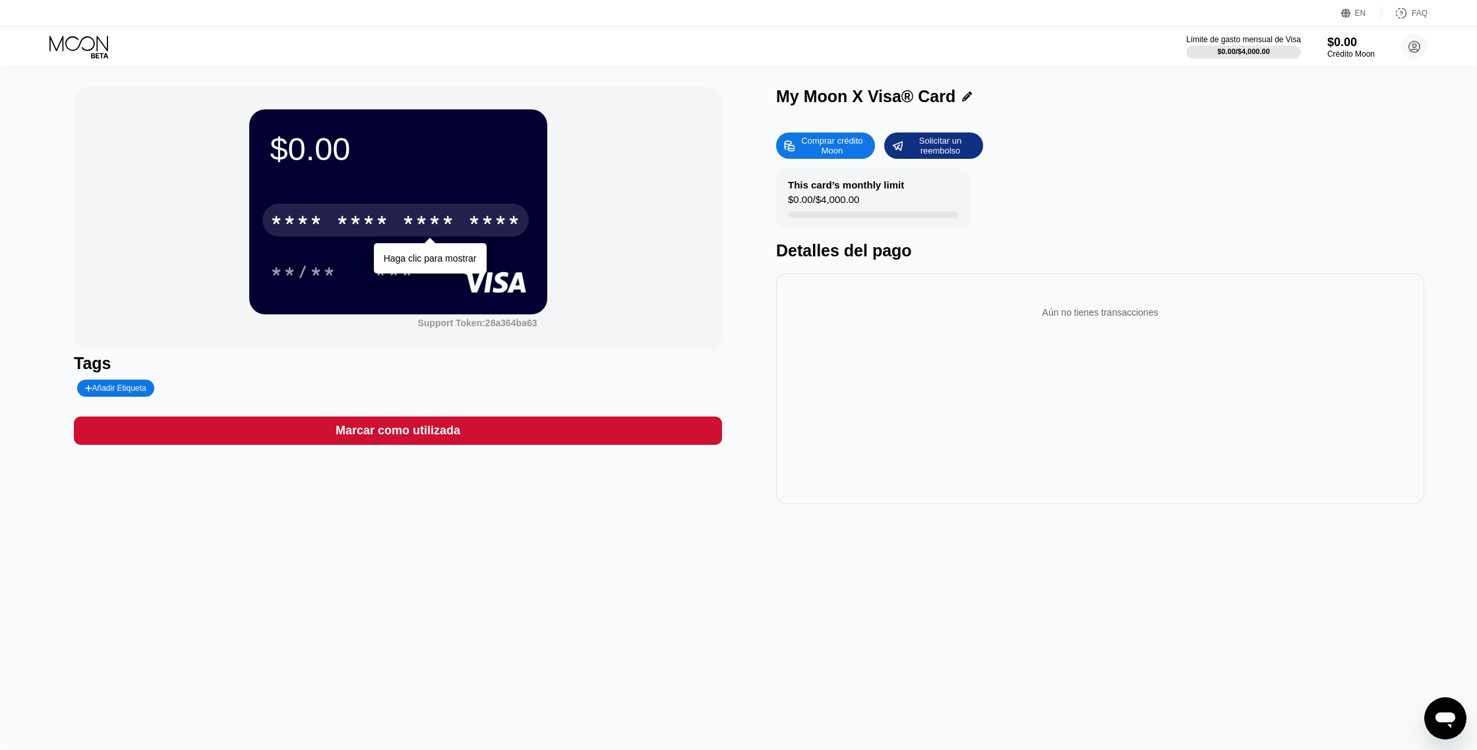
click at [810, 382] on div "Aún no tienes transacciones" at bounding box center [1100, 389] width 648 height 231
click at [1419, 49] on icon at bounding box center [1414, 47] width 11 height 11
click at [1343, 399] on div "Aún no tienes transacciones" at bounding box center [1100, 389] width 648 height 231
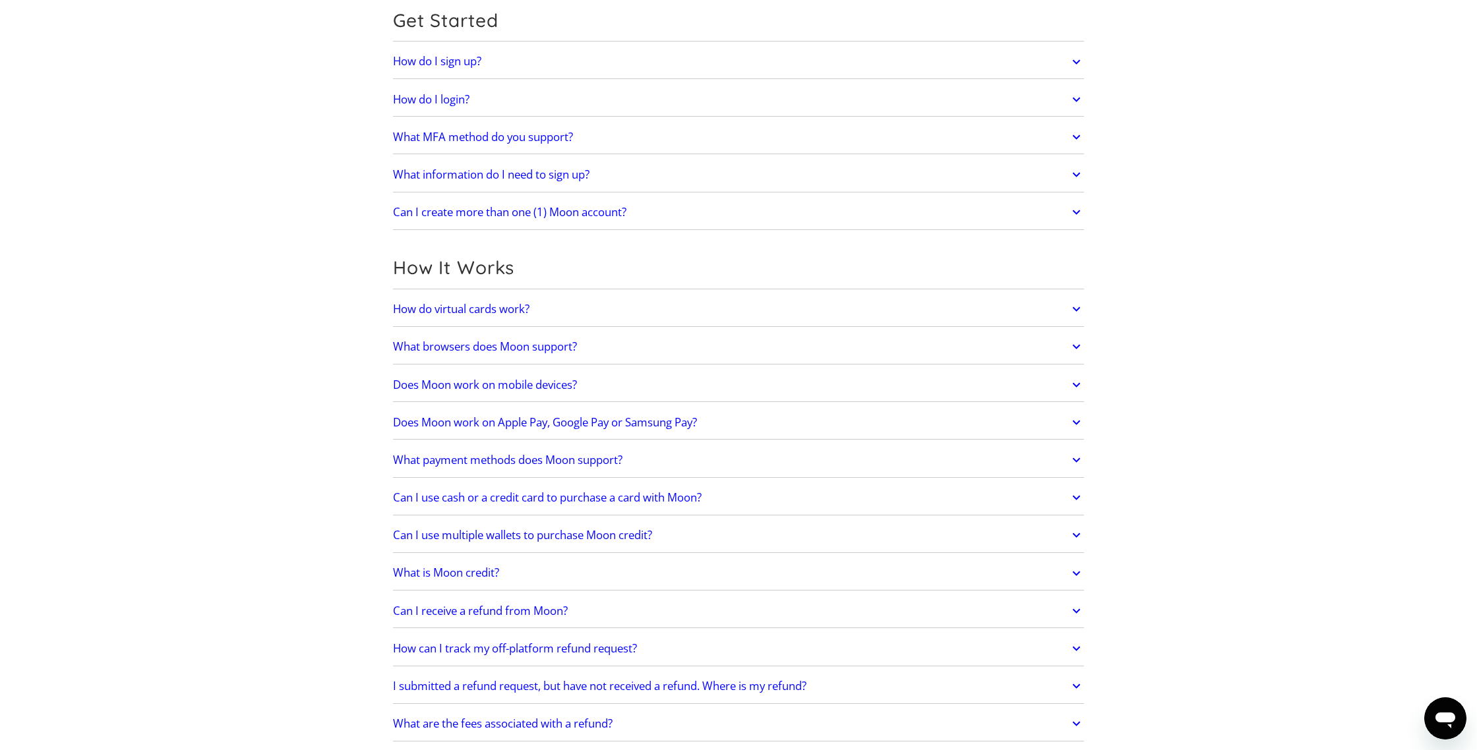
scroll to position [145, 0]
click at [527, 310] on h2 "How do virtual cards work?" at bounding box center [461, 307] width 136 height 13
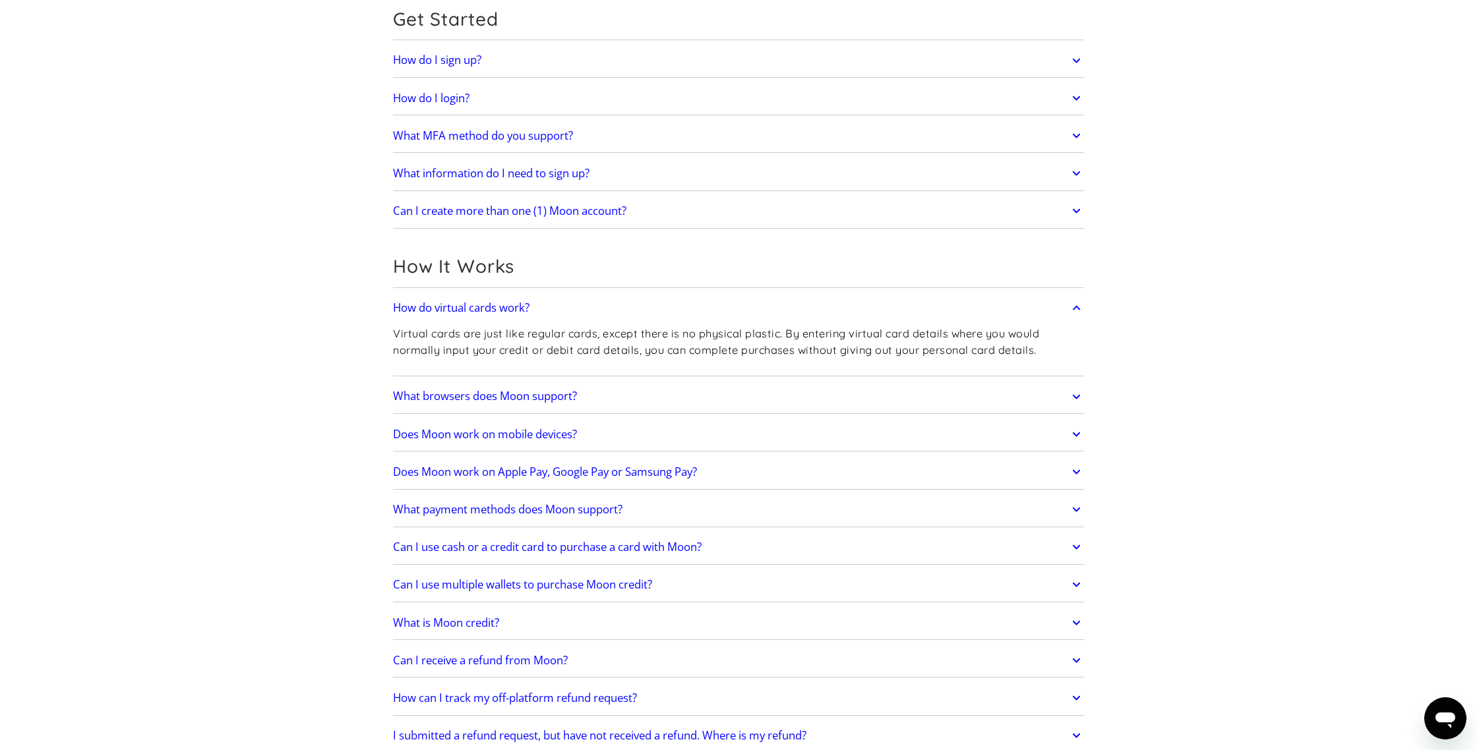
scroll to position [146, 0]
click at [548, 400] on h2 "What browsers does Moon support?" at bounding box center [485, 394] width 184 height 13
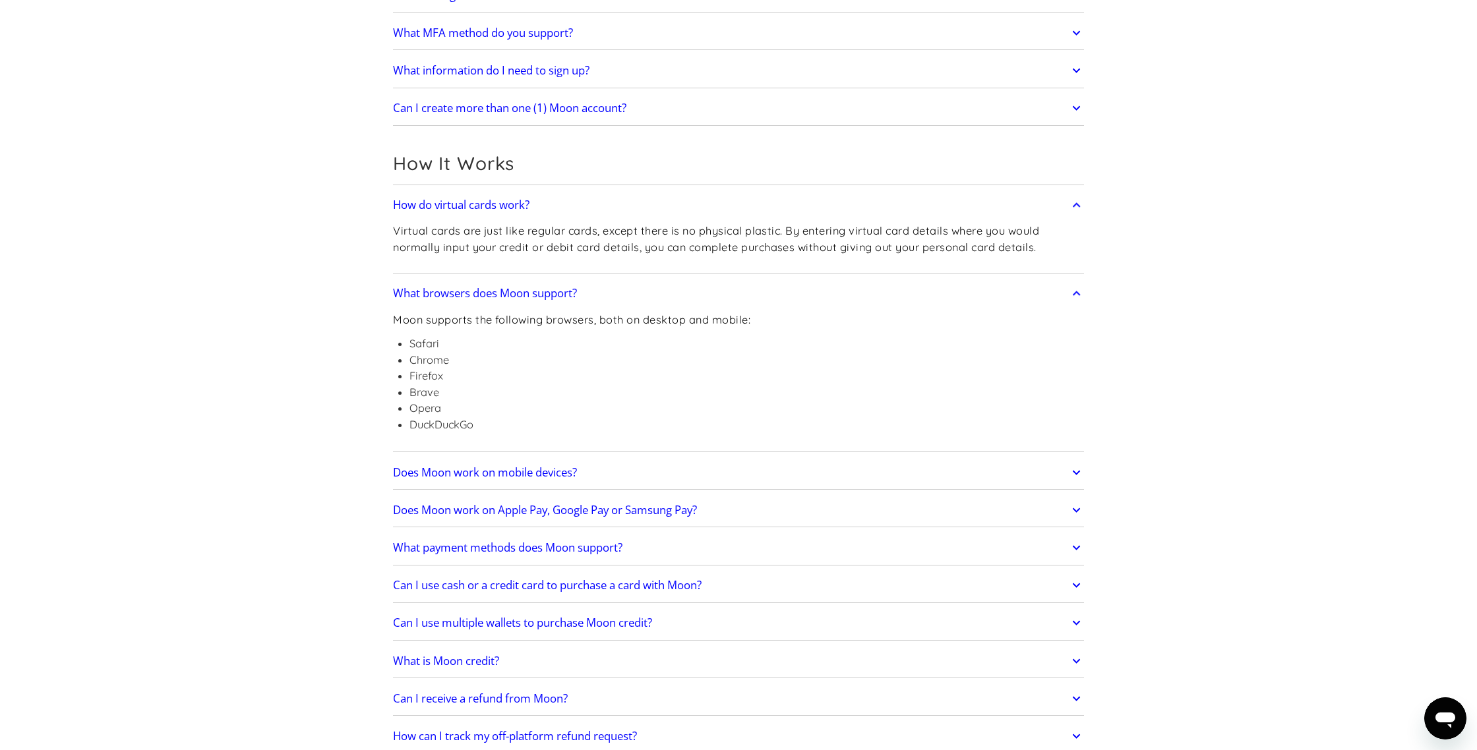
scroll to position [473, 0]
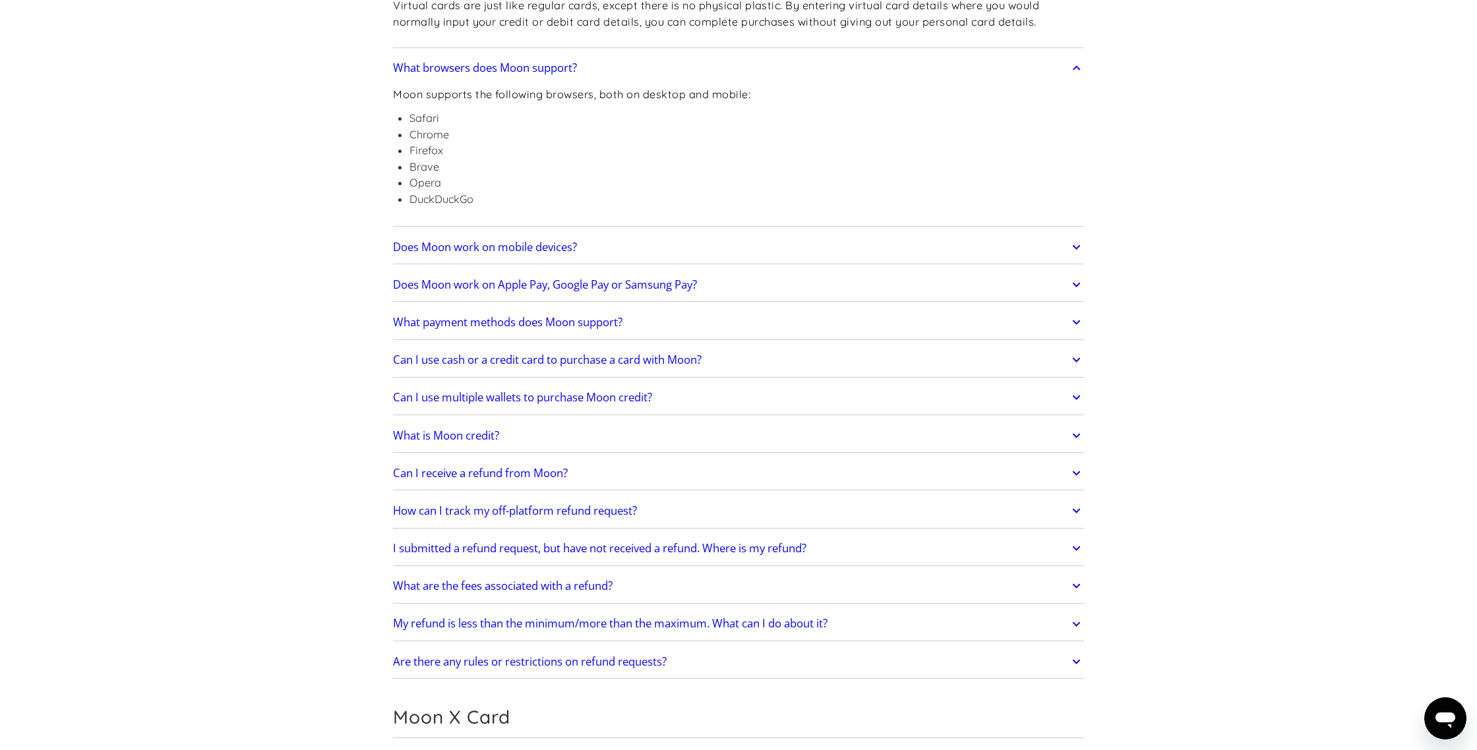
click at [480, 251] on h2 "Does Moon work on mobile devices?" at bounding box center [485, 247] width 184 height 13
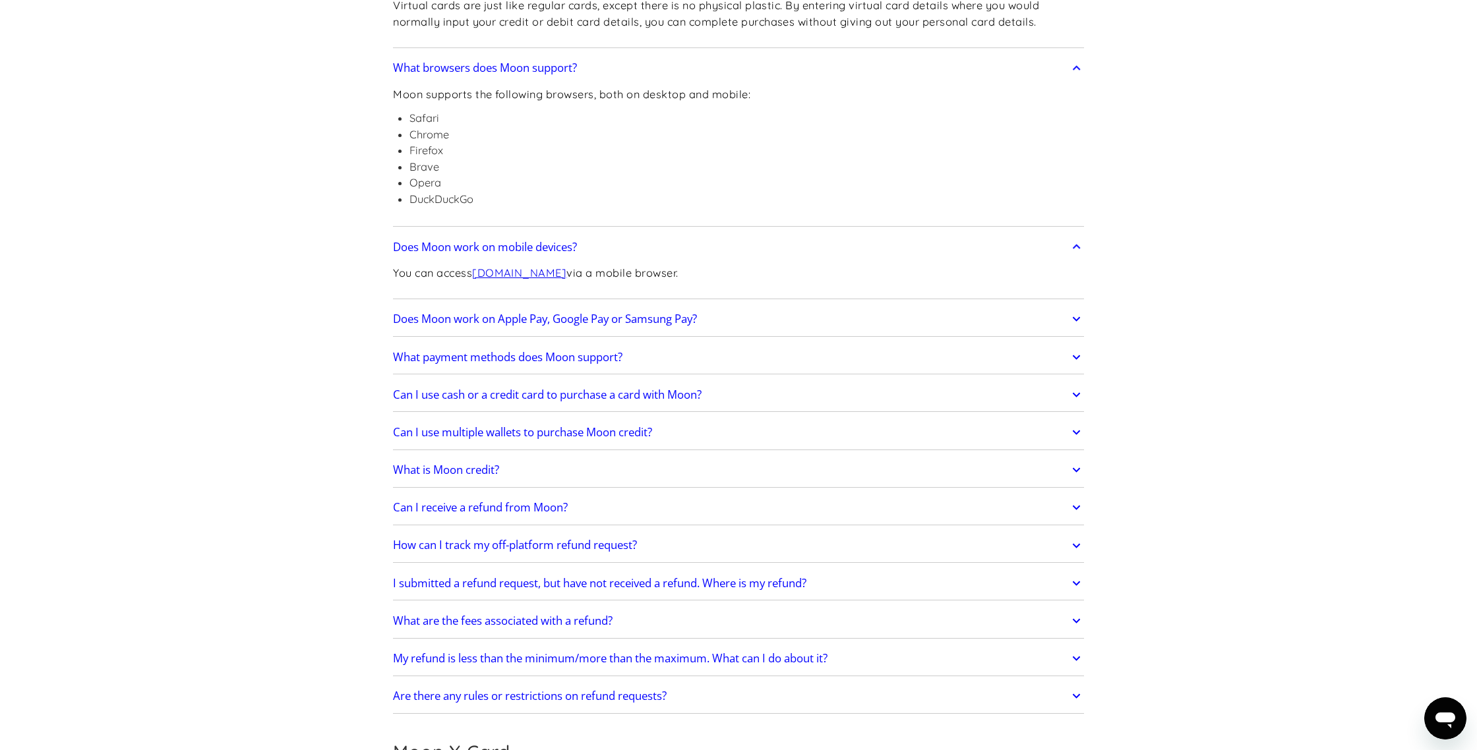
click at [619, 320] on h2 "Does Moon work on Apple Pay, Google Pay or Samsung Pay?" at bounding box center [545, 318] width 304 height 13
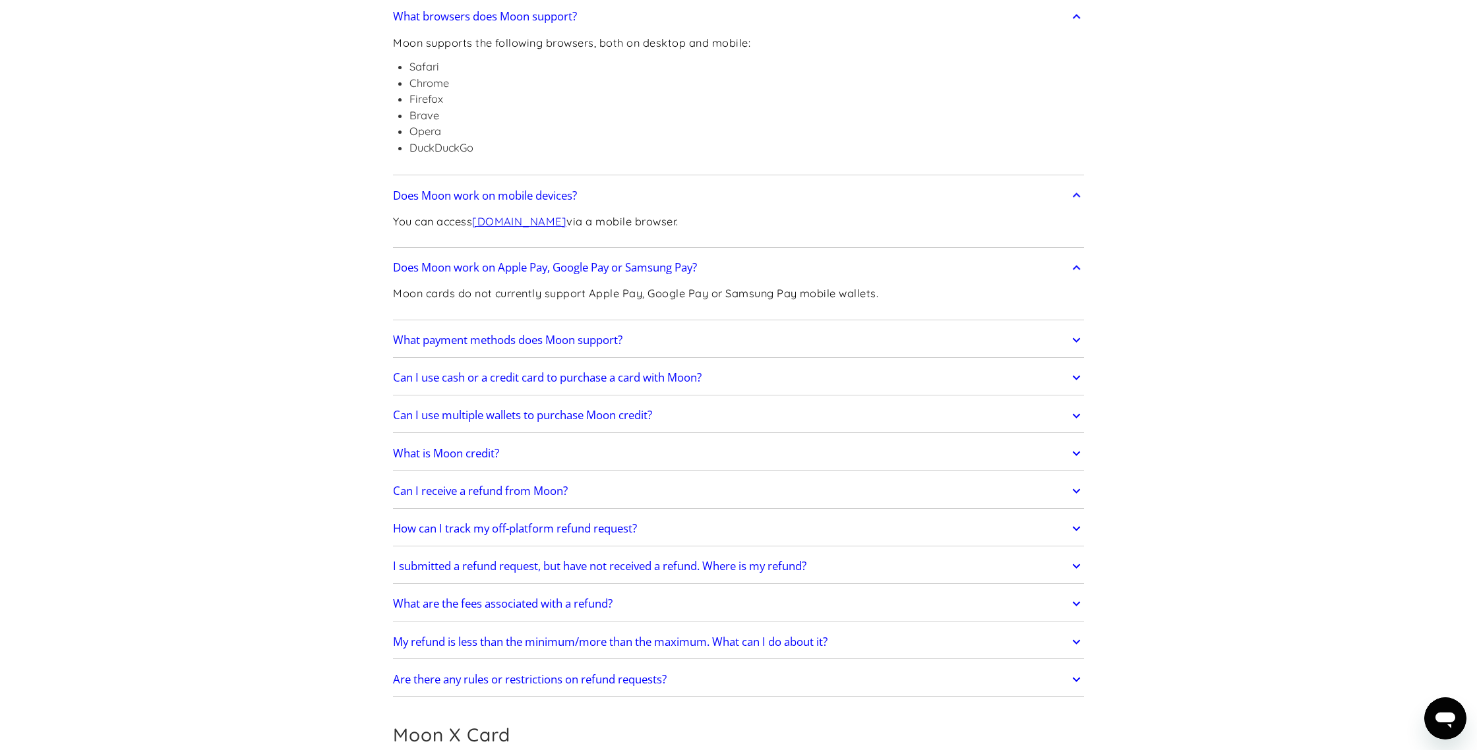
scroll to position [534, 0]
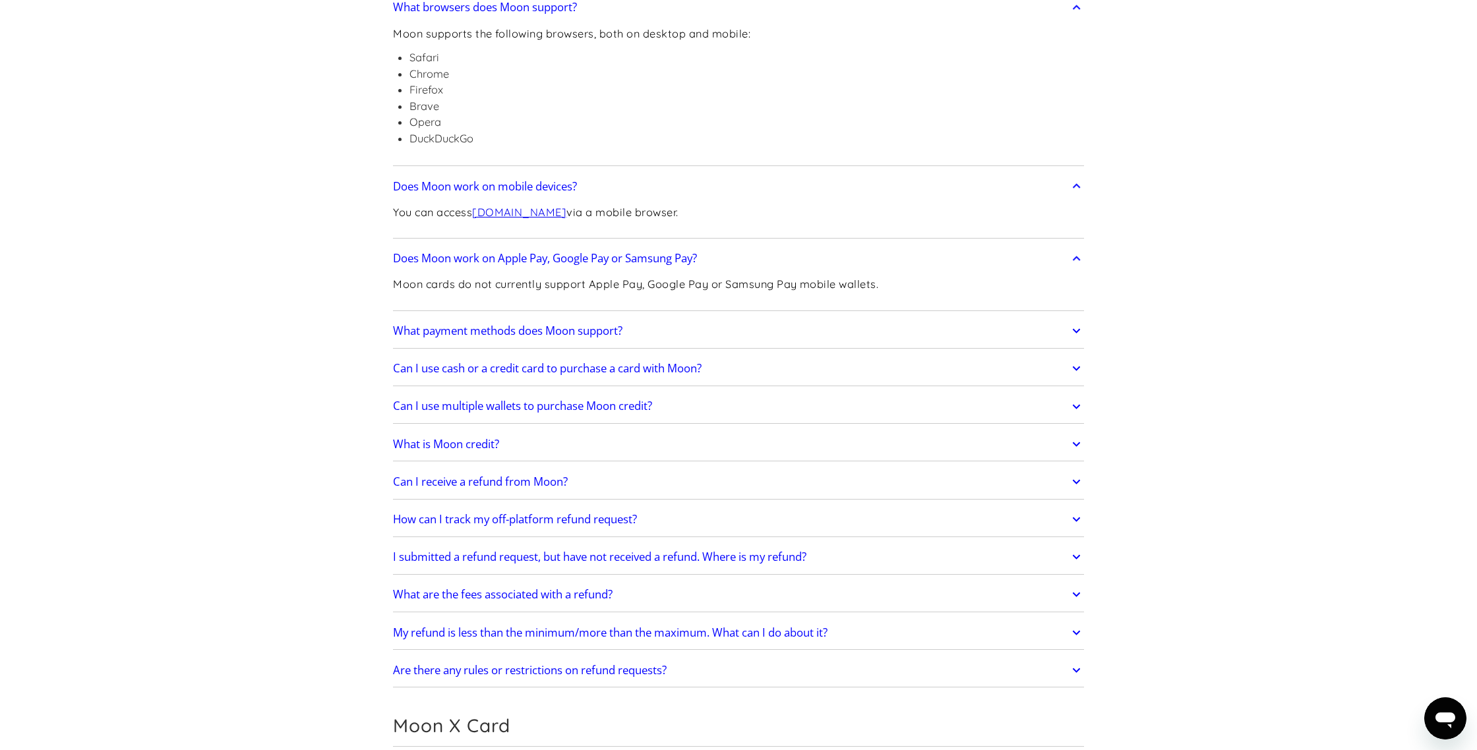
click at [544, 337] on h2 "What payment methods does Moon support?" at bounding box center [507, 330] width 229 height 13
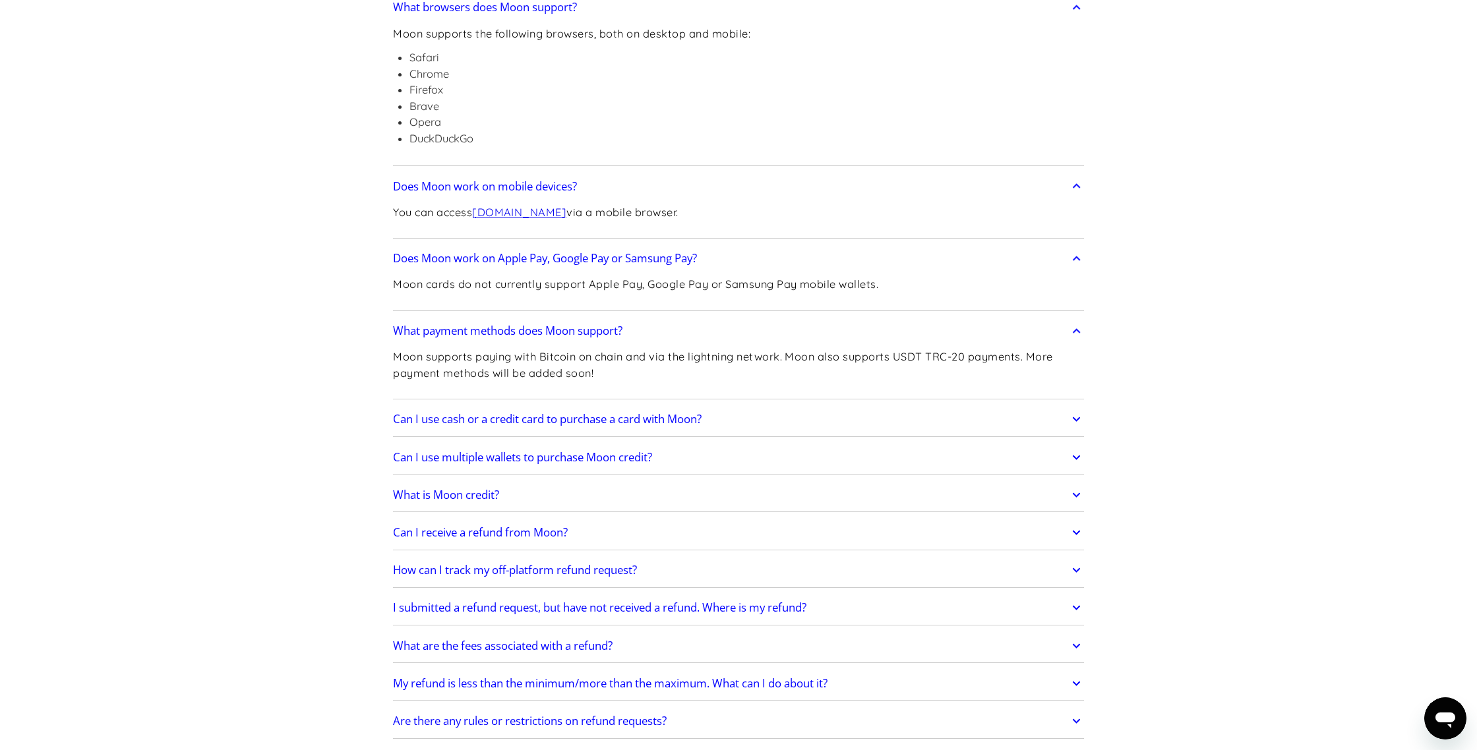
click at [516, 424] on h2 "Can I use cash or a credit card to purchase a card with Moon?" at bounding box center [547, 419] width 309 height 13
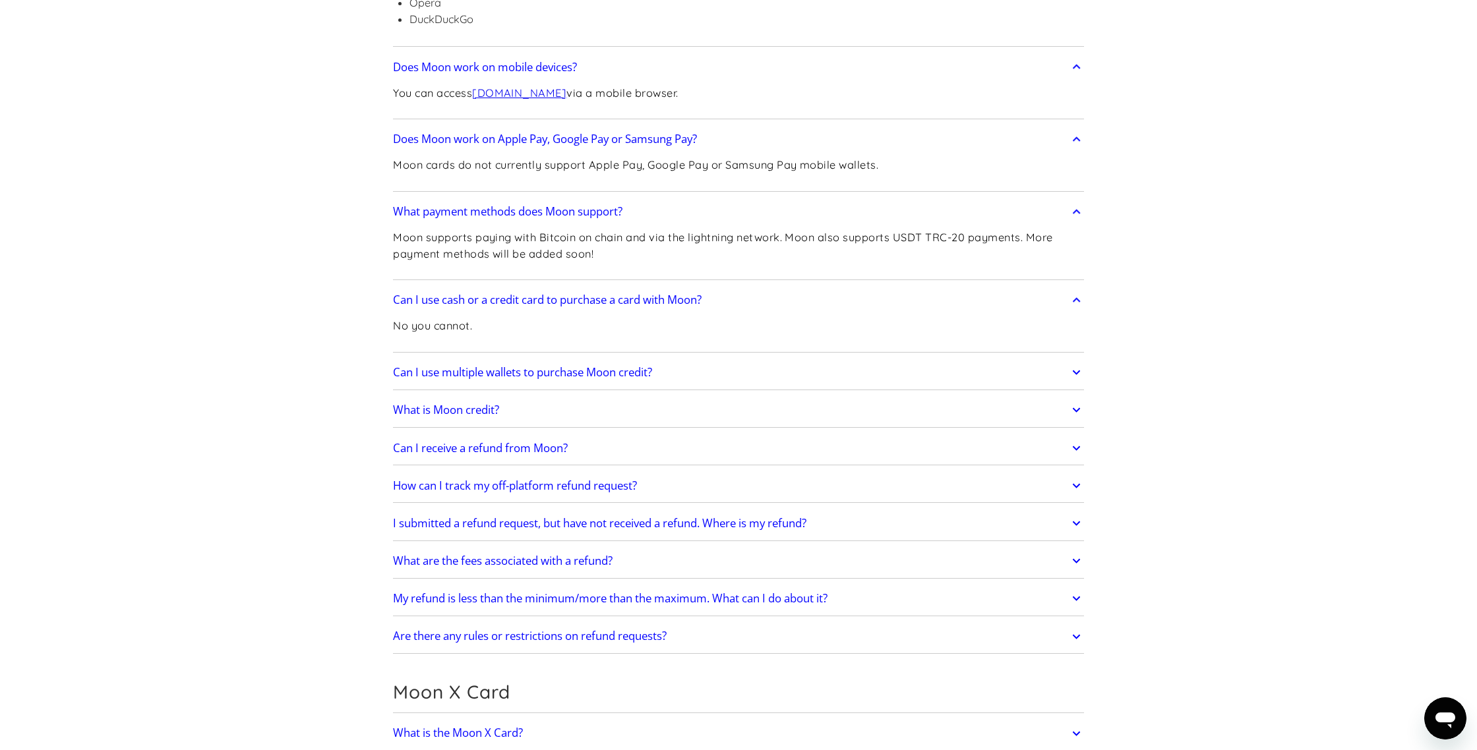
scroll to position [674, 0]
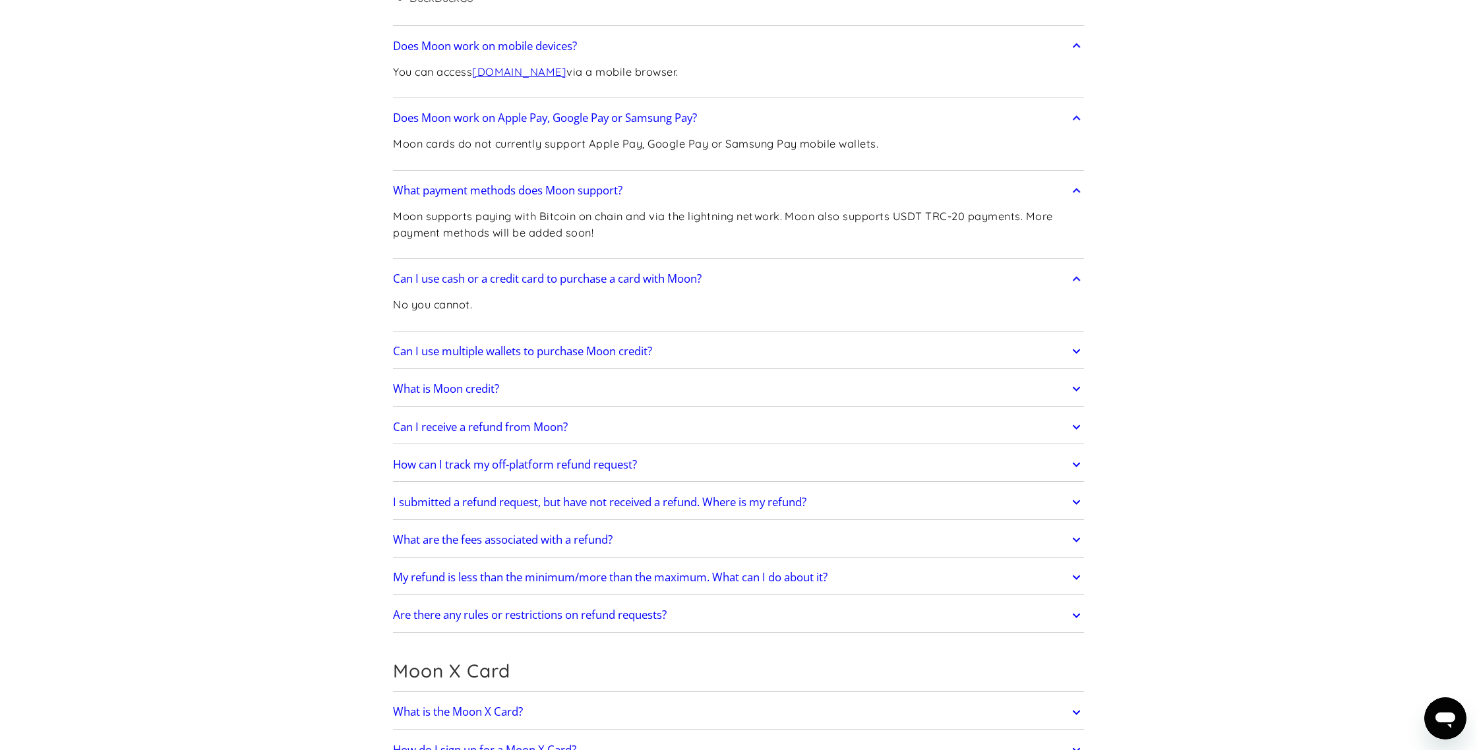
click at [487, 390] on h2 "What is Moon credit?" at bounding box center [446, 388] width 106 height 13
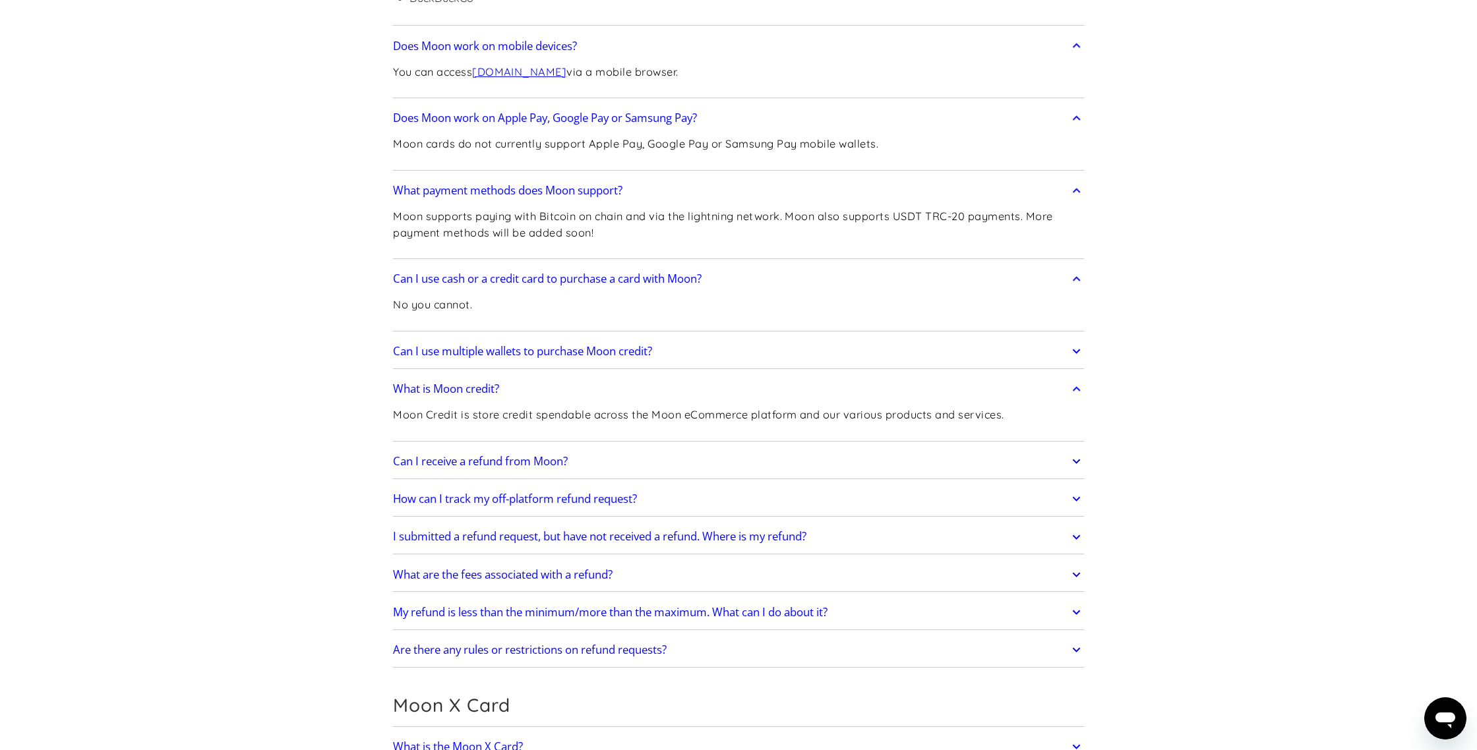
click at [568, 459] on h2 "Can I receive a refund from Moon?" at bounding box center [480, 461] width 175 height 13
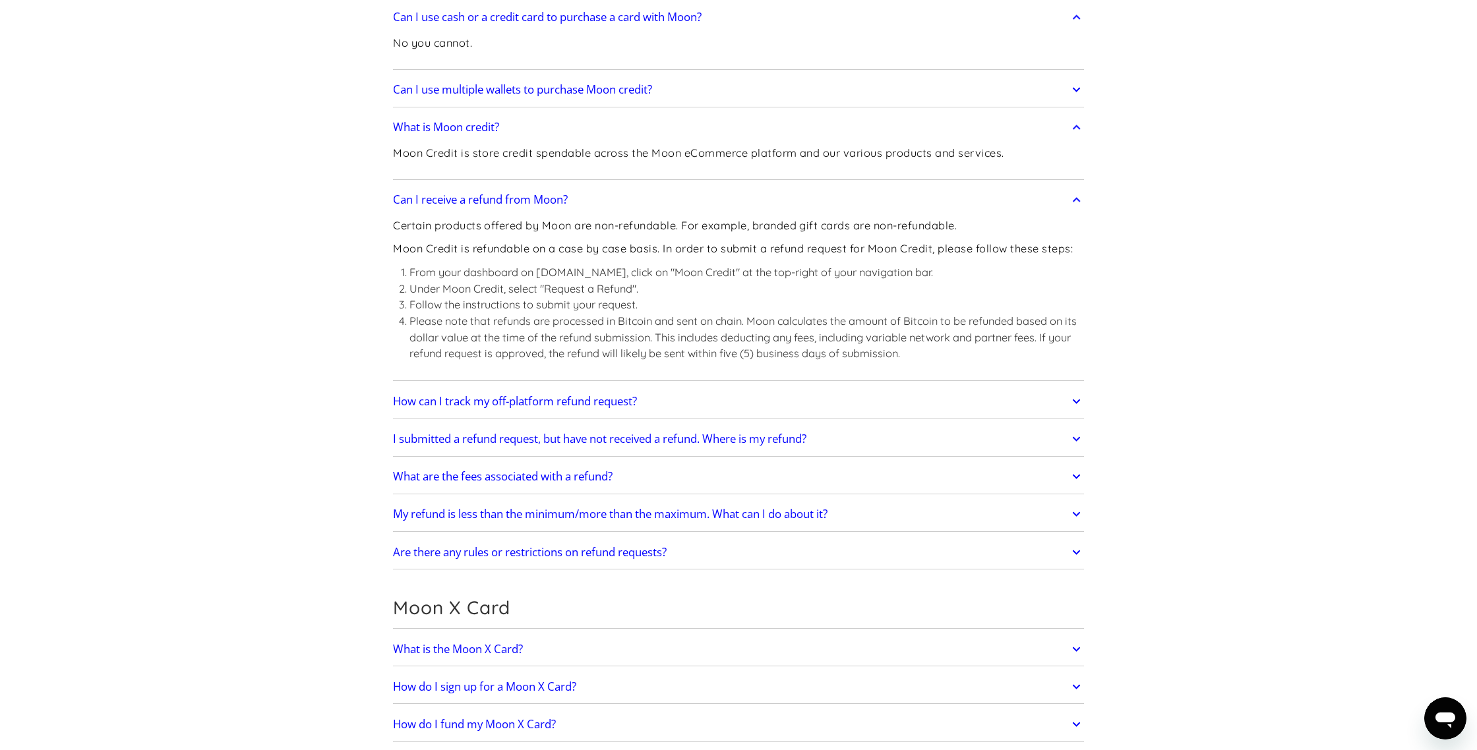
scroll to position [945, 0]
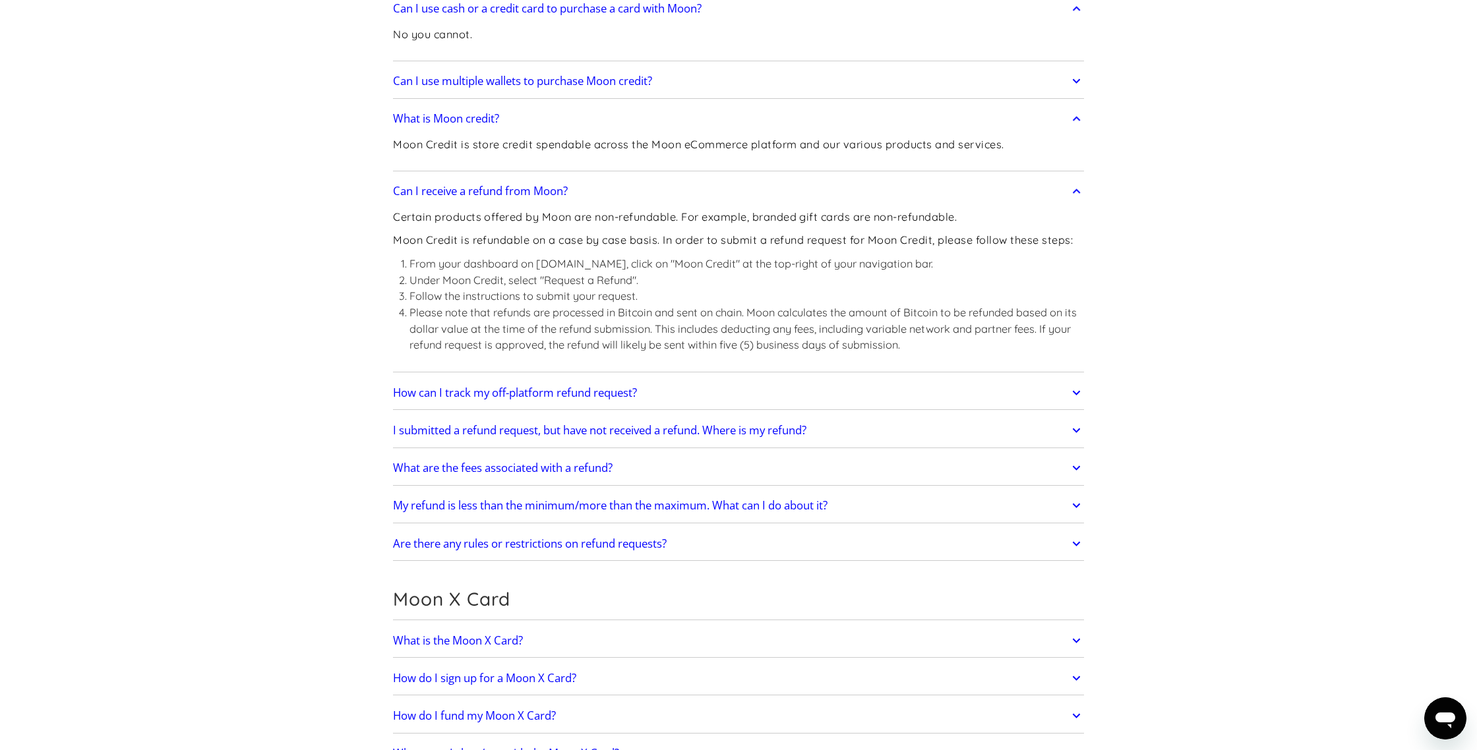
click at [599, 394] on h2 "How can I track my off-platform refund request?" at bounding box center [515, 392] width 244 height 13
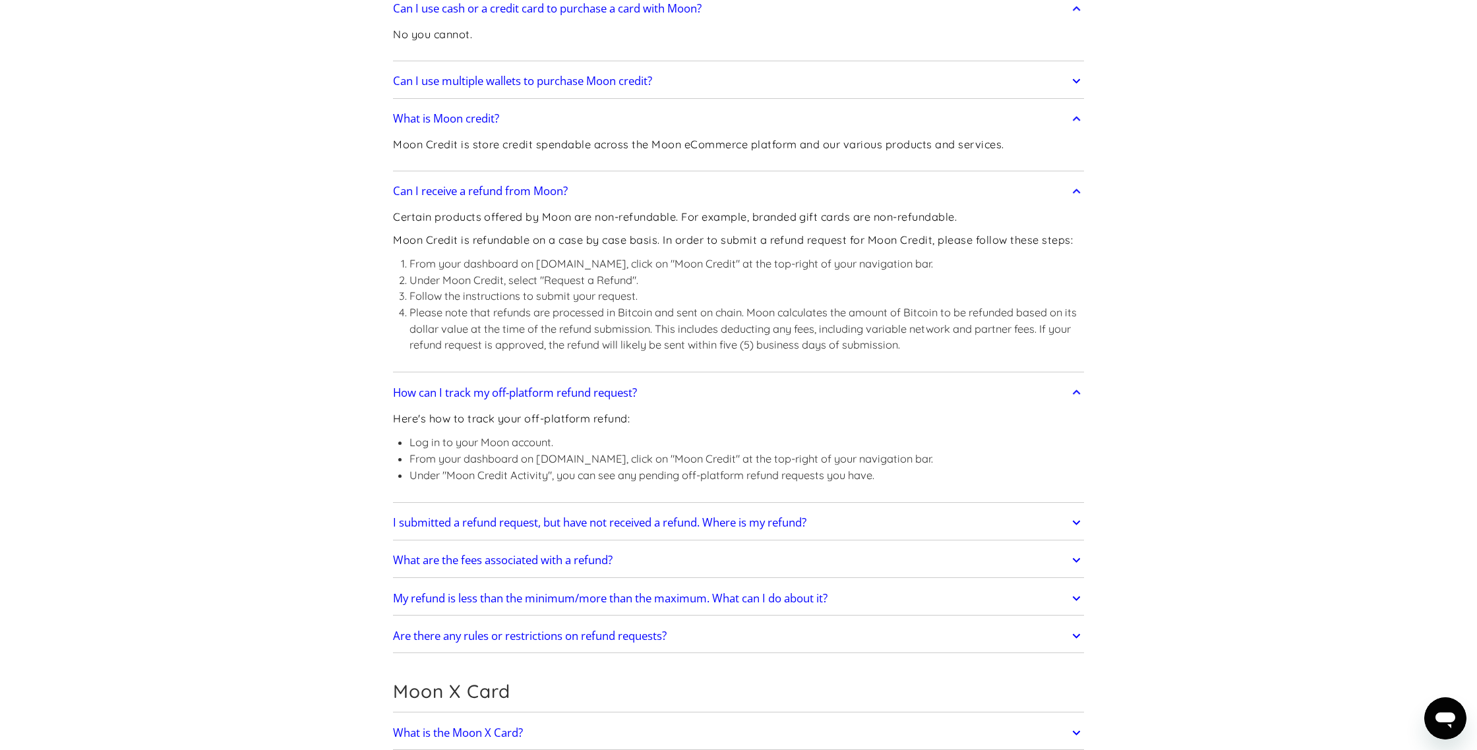
scroll to position [962, 0]
